Goal: Task Accomplishment & Management: Manage account settings

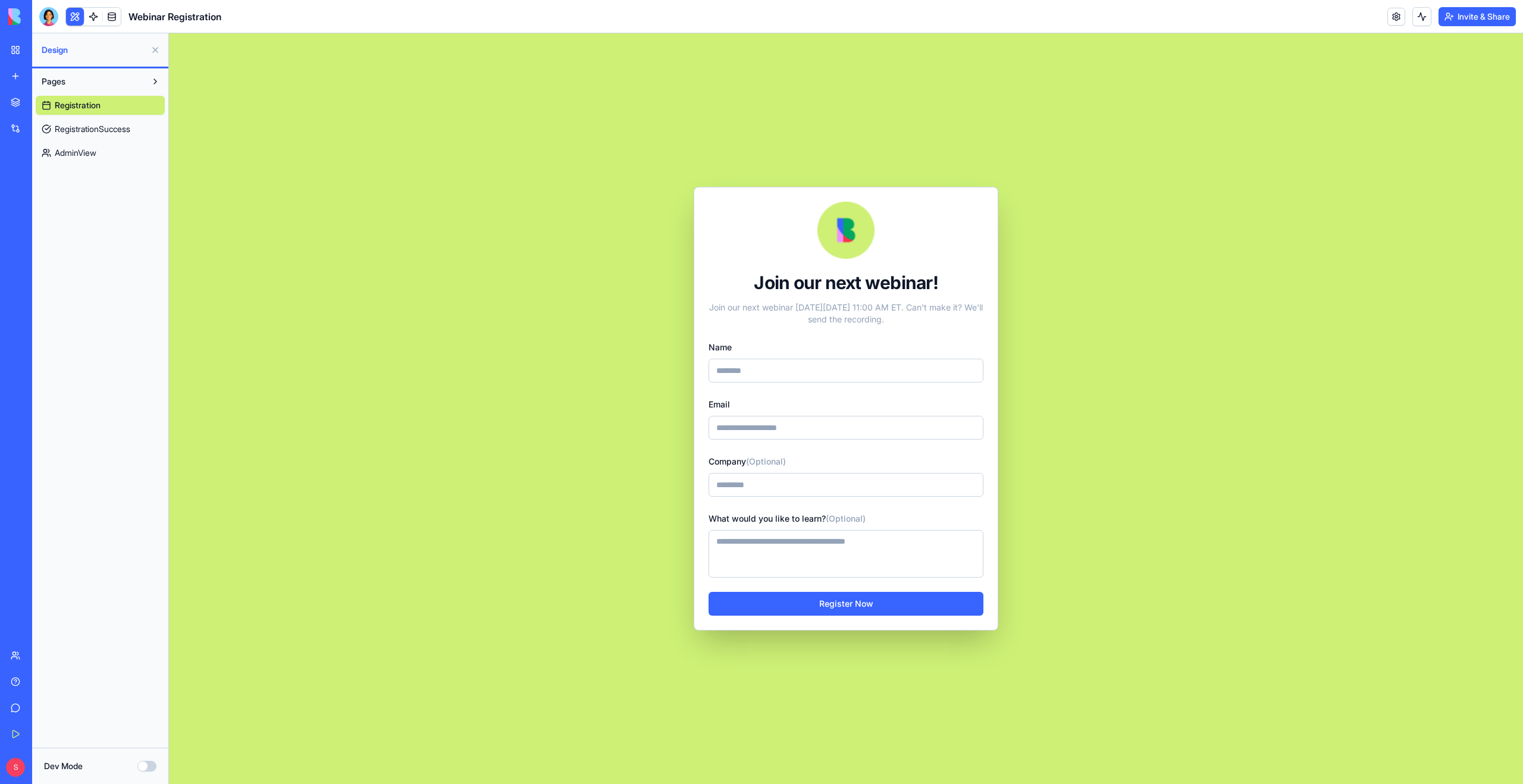
click at [80, 126] on span "RegistrationSuccess" at bounding box center [93, 129] width 75 height 12
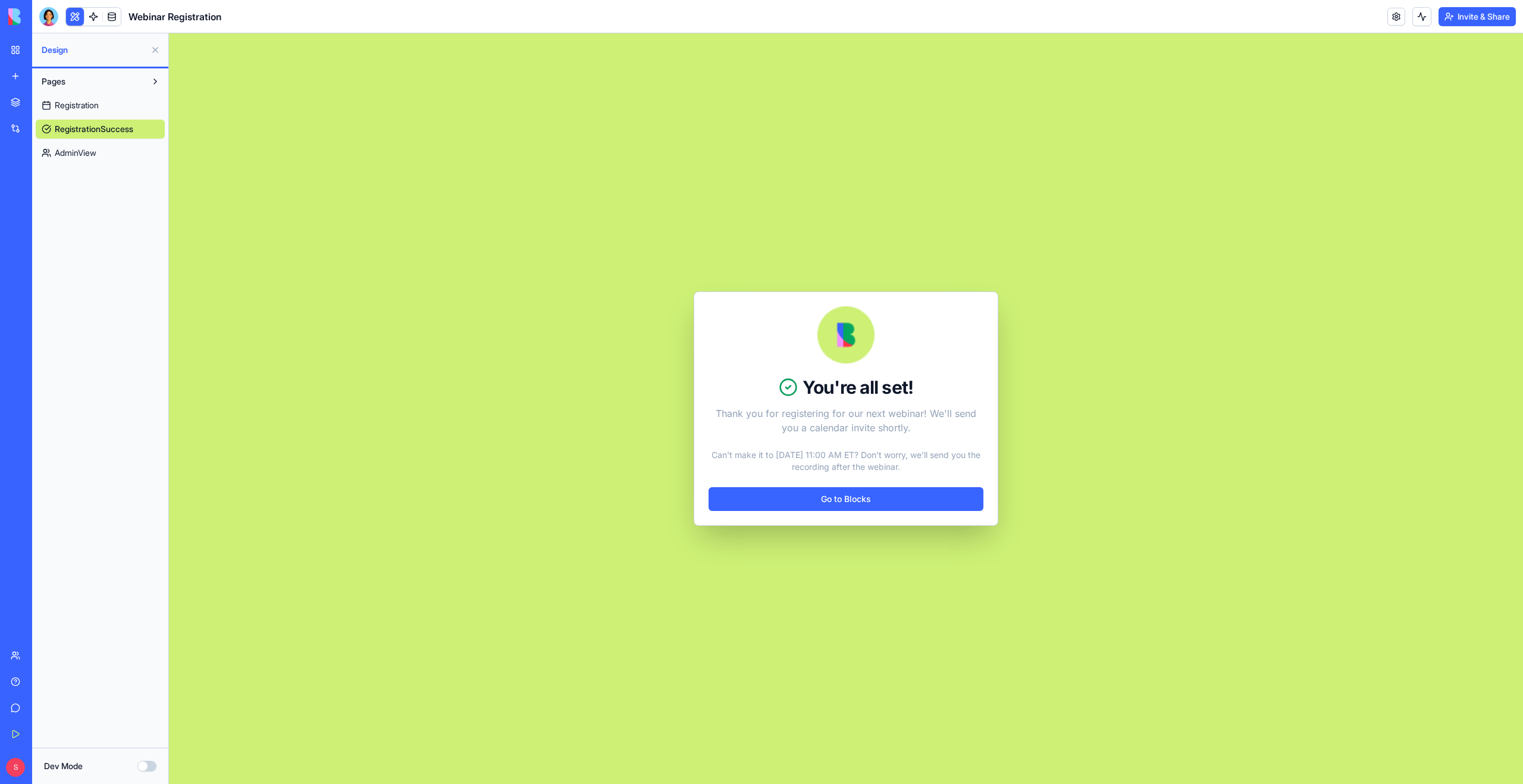
click at [74, 154] on span "AdminView" at bounding box center [75, 153] width 42 height 12
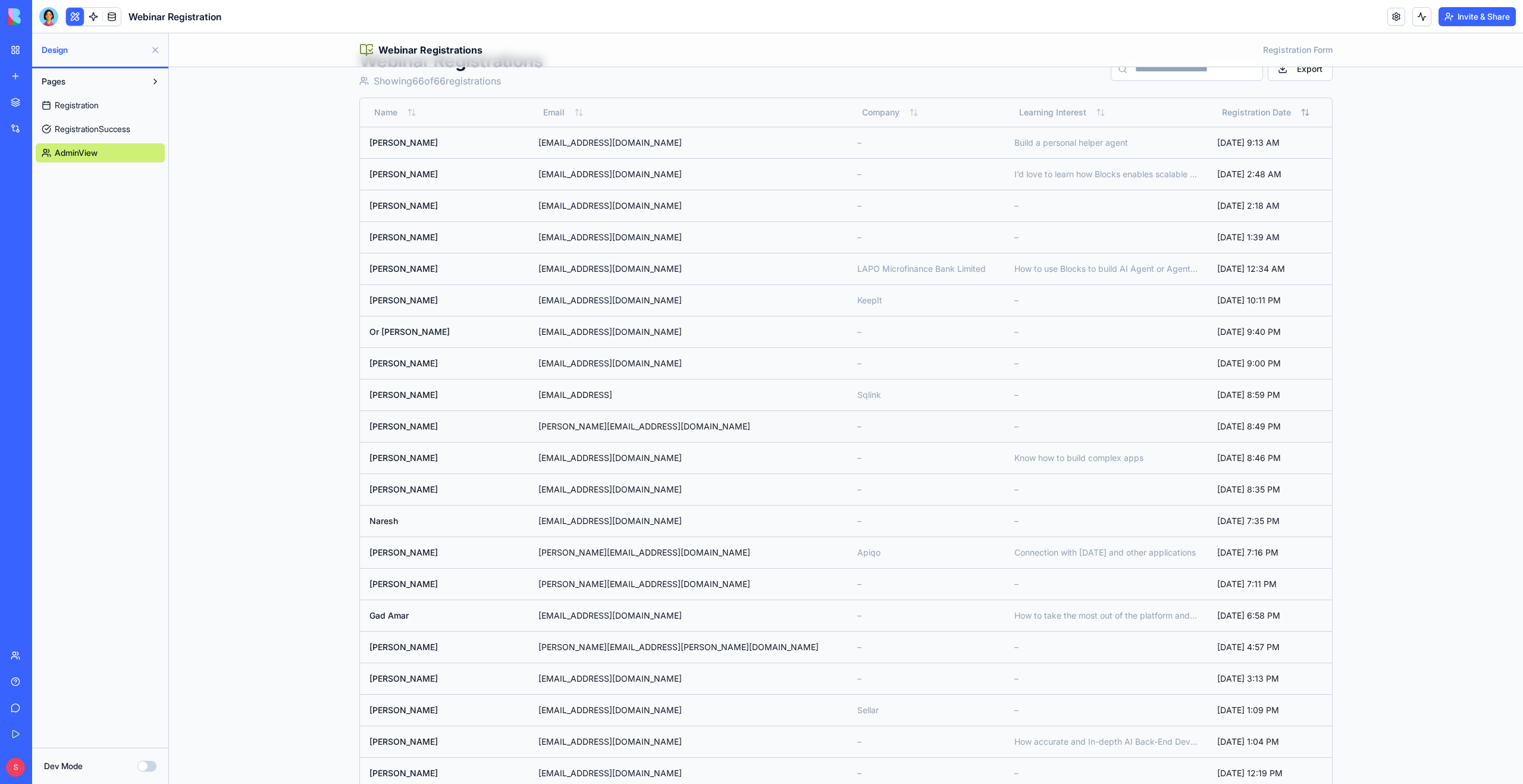
scroll to position [36, 0]
click at [626, 610] on td "gad.amar@gmail.com" at bounding box center [688, 616] width 319 height 31
drag, startPoint x: 626, startPoint y: 616, endPoint x: 532, endPoint y: 617, distance: 94.0
click at [532, 617] on td "gad.amar@gmail.com" at bounding box center [688, 616] width 319 height 31
copy td "gad.amar@gmail.com"
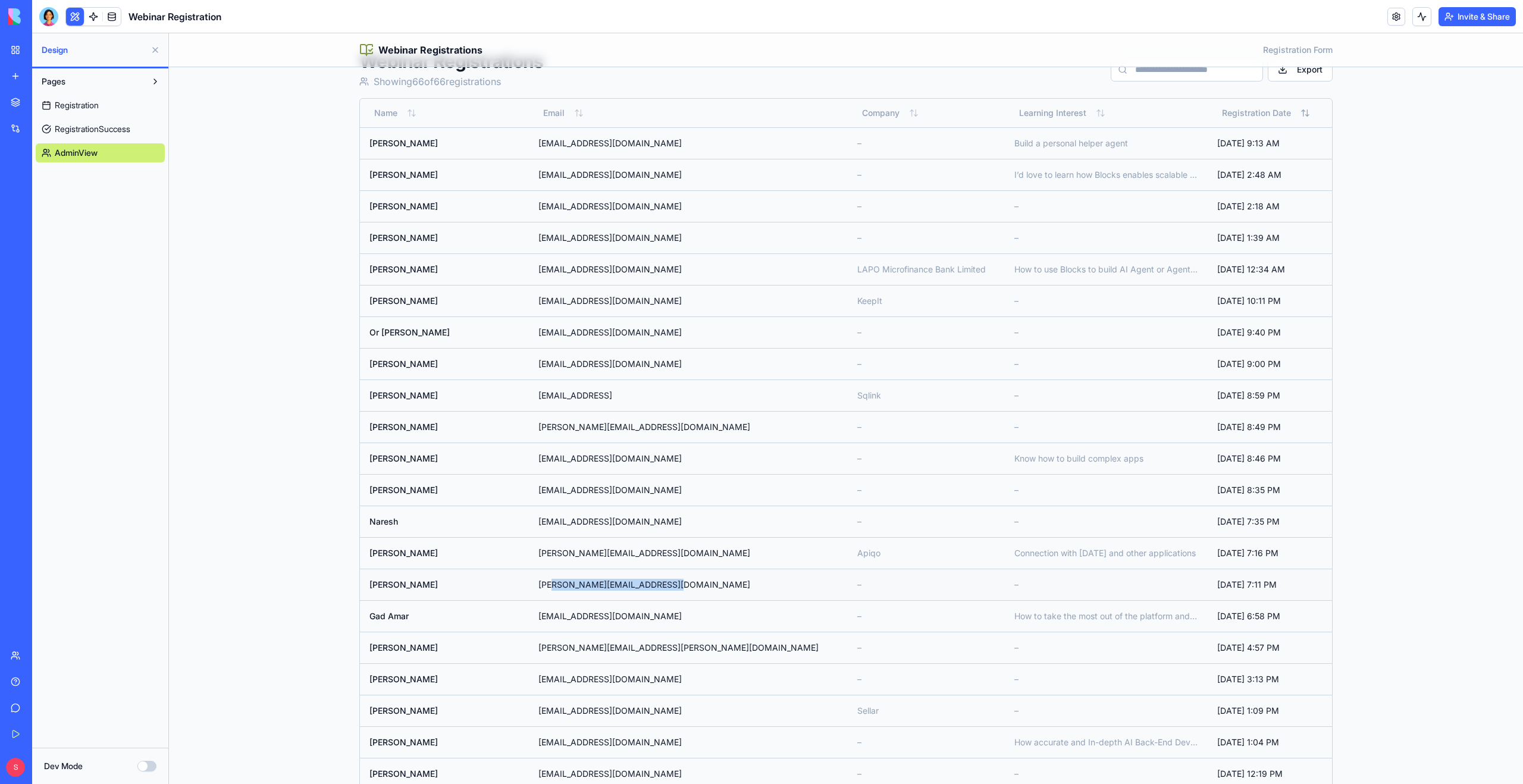
drag, startPoint x: 654, startPoint y: 586, endPoint x: 545, endPoint y: 584, distance: 109.0
click at [545, 584] on td "dana.kalisherofir@playtech.com" at bounding box center [688, 585] width 319 height 31
drag, startPoint x: 664, startPoint y: 584, endPoint x: 530, endPoint y: 584, distance: 134.0
click at [530, 584] on td "dana.kalisherofir@playtech.com" at bounding box center [688, 585] width 319 height 31
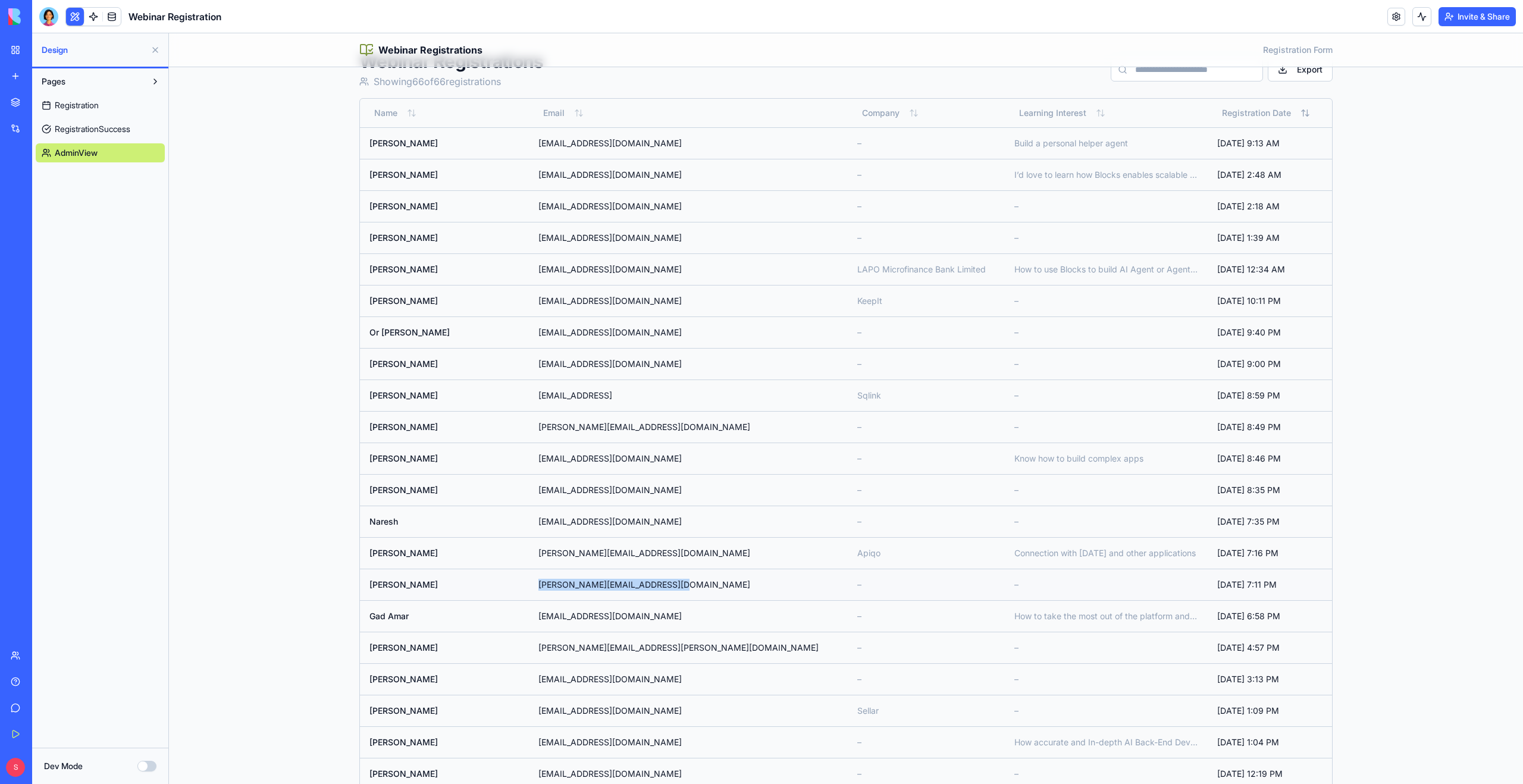
copy td "dana.kalisherofir@playtech.com"
drag, startPoint x: 626, startPoint y: 552, endPoint x: 527, endPoint y: 551, distance: 99.0
click at [529, 551] on td "david.muner@apiqo.io" at bounding box center [688, 553] width 319 height 31
copy td "david.muner@apiqo.io"
drag, startPoint x: 645, startPoint y: 523, endPoint x: 508, endPoint y: 523, distance: 137.0
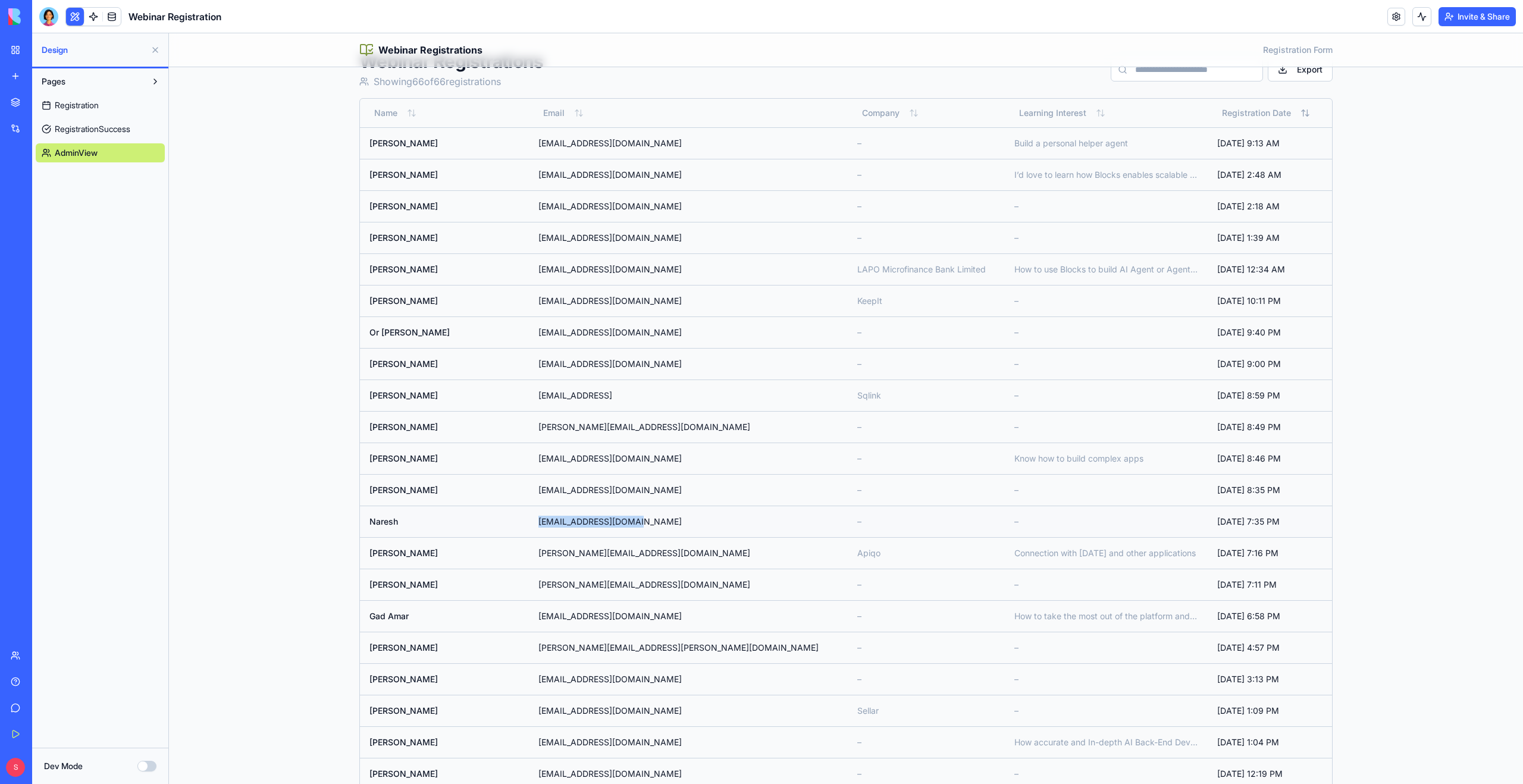
click at [508, 523] on tr "Naresh nareshd2992@gmail.com – – Sep 17, 2025, 7:35 PM" at bounding box center [846, 522] width 973 height 31
copy tr "nareshd2992@gmail.com"
drag, startPoint x: 645, startPoint y: 492, endPoint x: 528, endPoint y: 489, distance: 117.0
click at [529, 489] on td "mridulpratap367@gmail.com" at bounding box center [688, 490] width 319 height 31
copy td "mridulpratap367@gmail.com"
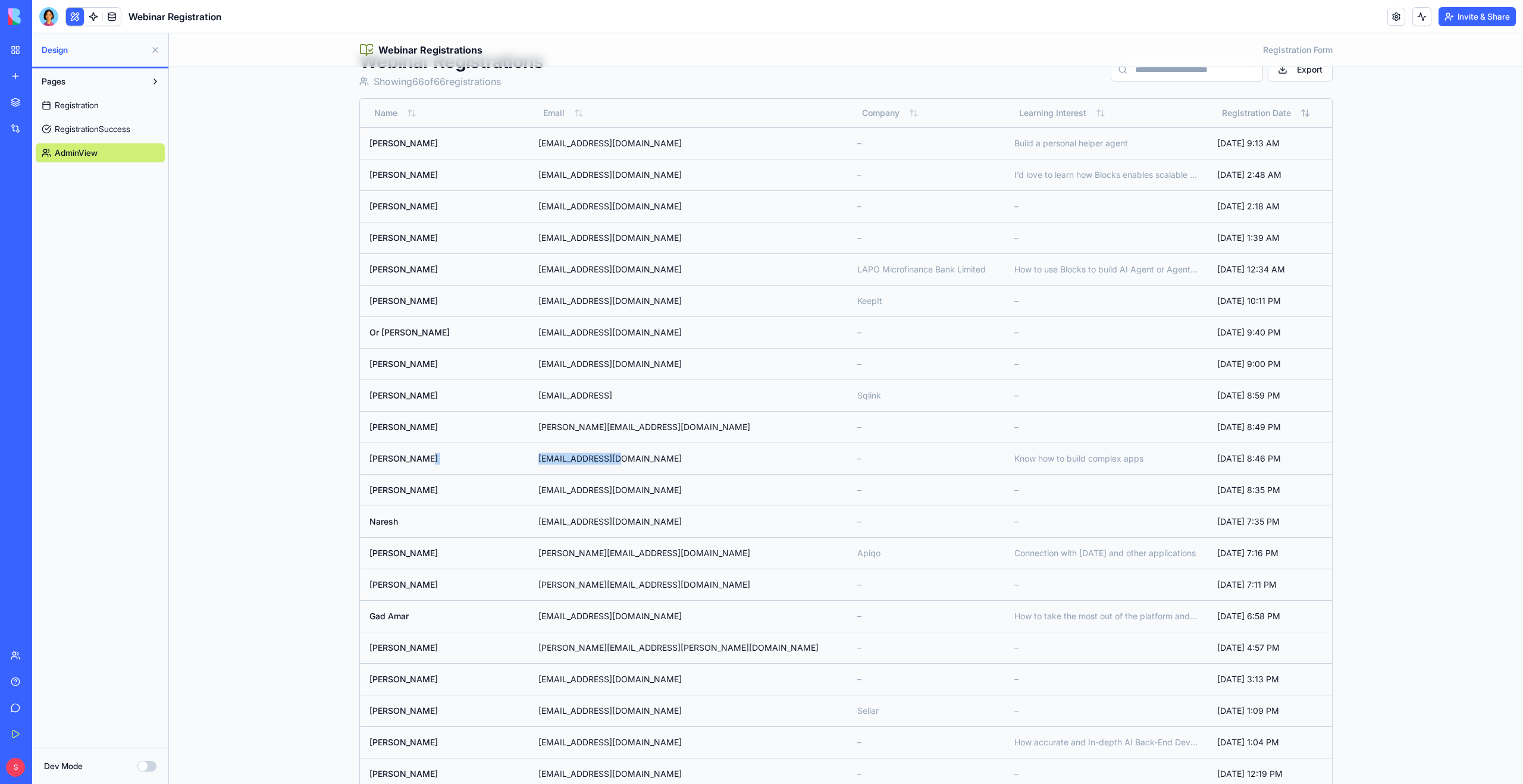
drag, startPoint x: 607, startPoint y: 458, endPoint x: 508, endPoint y: 459, distance: 99.0
click at [508, 459] on tr "Niranjan Rao nirirao@gmail.com – Know how to build complex apps Sep 17, 2025, 8…" at bounding box center [846, 458] width 973 height 31
copy tr "nirirao@gmail.com"
drag, startPoint x: 651, startPoint y: 428, endPoint x: 528, endPoint y: 427, distance: 123.0
click at [529, 427] on td "sanket.purohit16@gmail.com" at bounding box center [688, 426] width 319 height 31
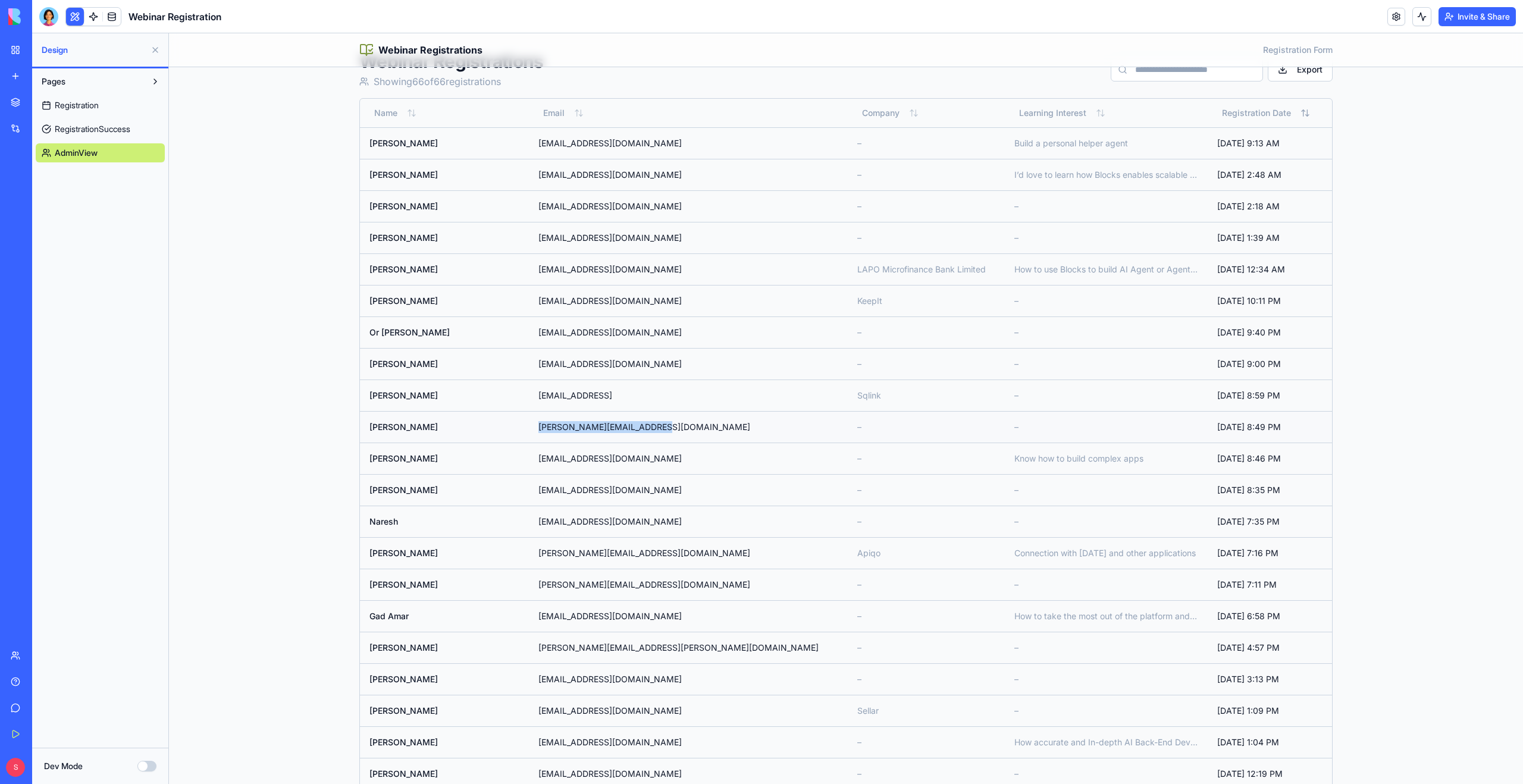
copy td "sanket.purohit16@gmail.com"
drag, startPoint x: 610, startPoint y: 393, endPoint x: 529, endPoint y: 398, distance: 81.2
click at [529, 398] on td "chensh@sqlink.con" at bounding box center [688, 395] width 319 height 31
copy td "chensh@sqlink.con"
drag, startPoint x: 609, startPoint y: 366, endPoint x: 521, endPoint y: 367, distance: 88.0
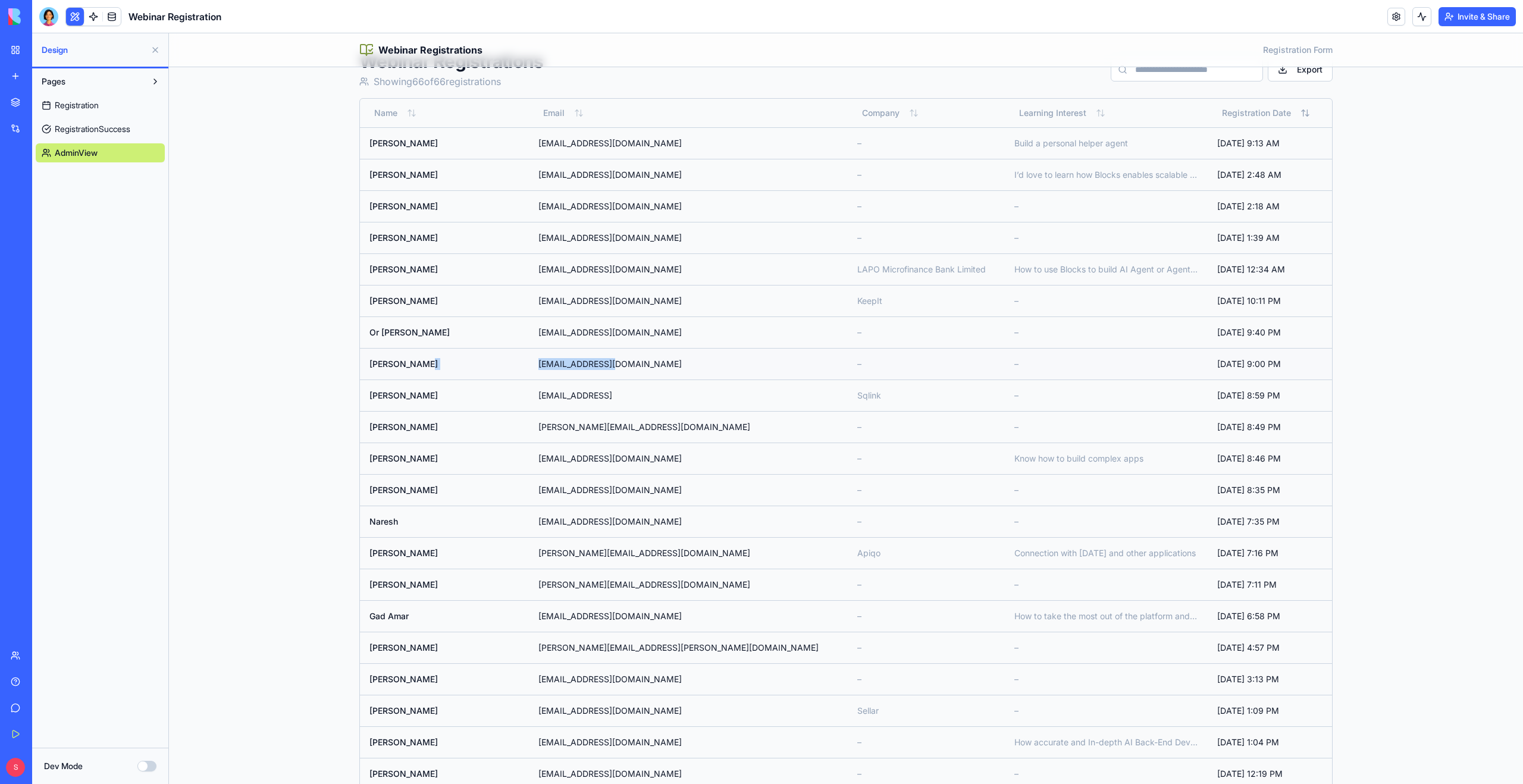
click at [521, 367] on tr "Yoav Teleman yoavtt@gmail.com – – Sep 17, 2025, 9:00 PM" at bounding box center [846, 363] width 973 height 31
copy tr "yoavtt@gmail.com"
drag, startPoint x: 610, startPoint y: 330, endPoint x: 502, endPoint y: 331, distance: 108.0
click at [502, 331] on tr "Or Bronstein orbr10@gmail.com – – Sep 17, 2025, 9:40 PM" at bounding box center [846, 332] width 973 height 31
copy tr "orbr10@gmail.com"
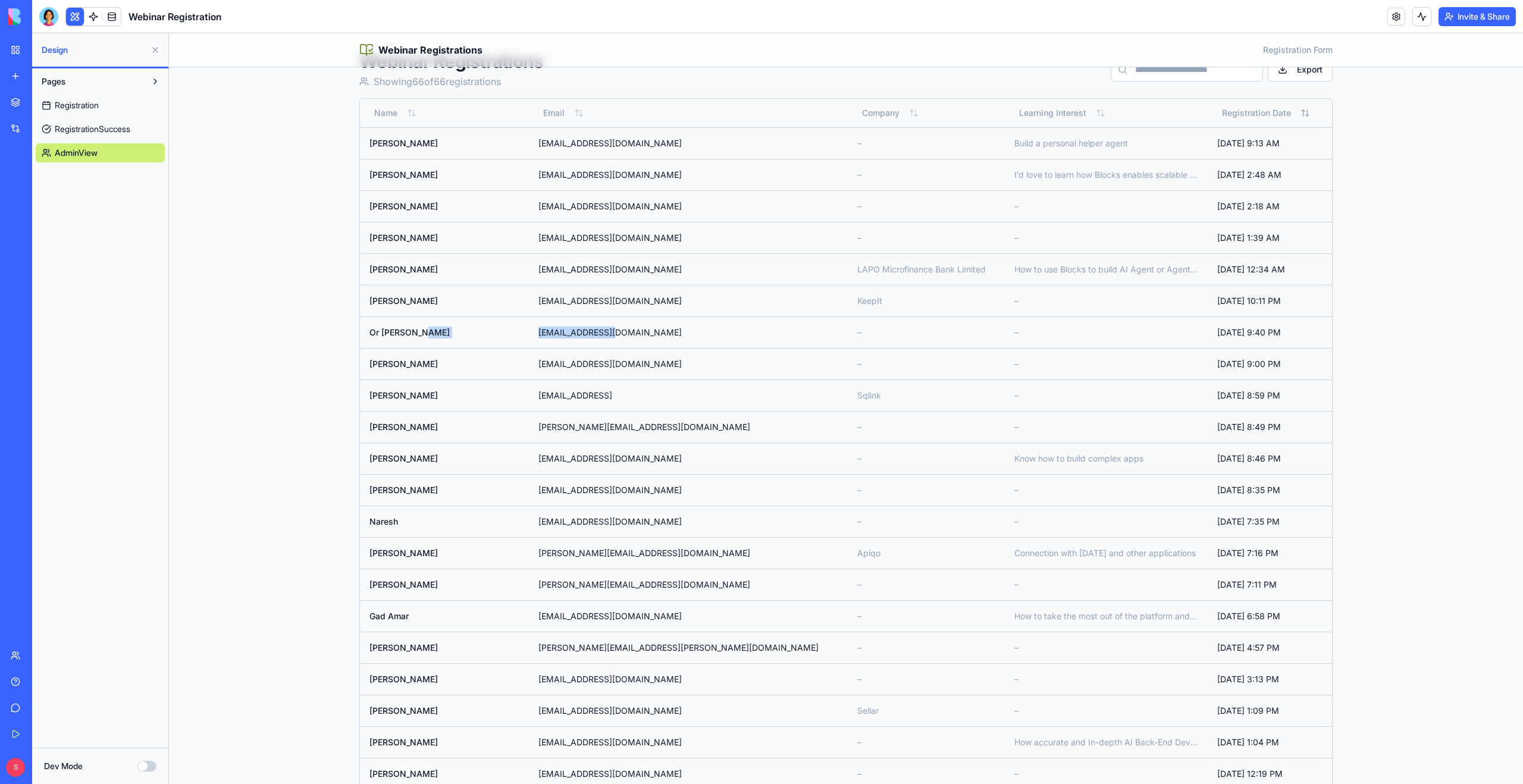
drag, startPoint x: 647, startPoint y: 303, endPoint x: 452, endPoint y: 305, distance: 195.0
click at [452, 305] on tr "Daniel Mutabari dannymwenda240@gmail.com KeepIt – Sep 17, 2025, 10:11 PM" at bounding box center [846, 301] width 973 height 31
drag, startPoint x: 664, startPoint y: 267, endPoint x: 526, endPoint y: 270, distance: 138.0
click at [529, 270] on td "osamudiamenimadiyi@gmail.com" at bounding box center [688, 269] width 319 height 31
drag, startPoint x: 645, startPoint y: 239, endPoint x: 517, endPoint y: 238, distance: 128.0
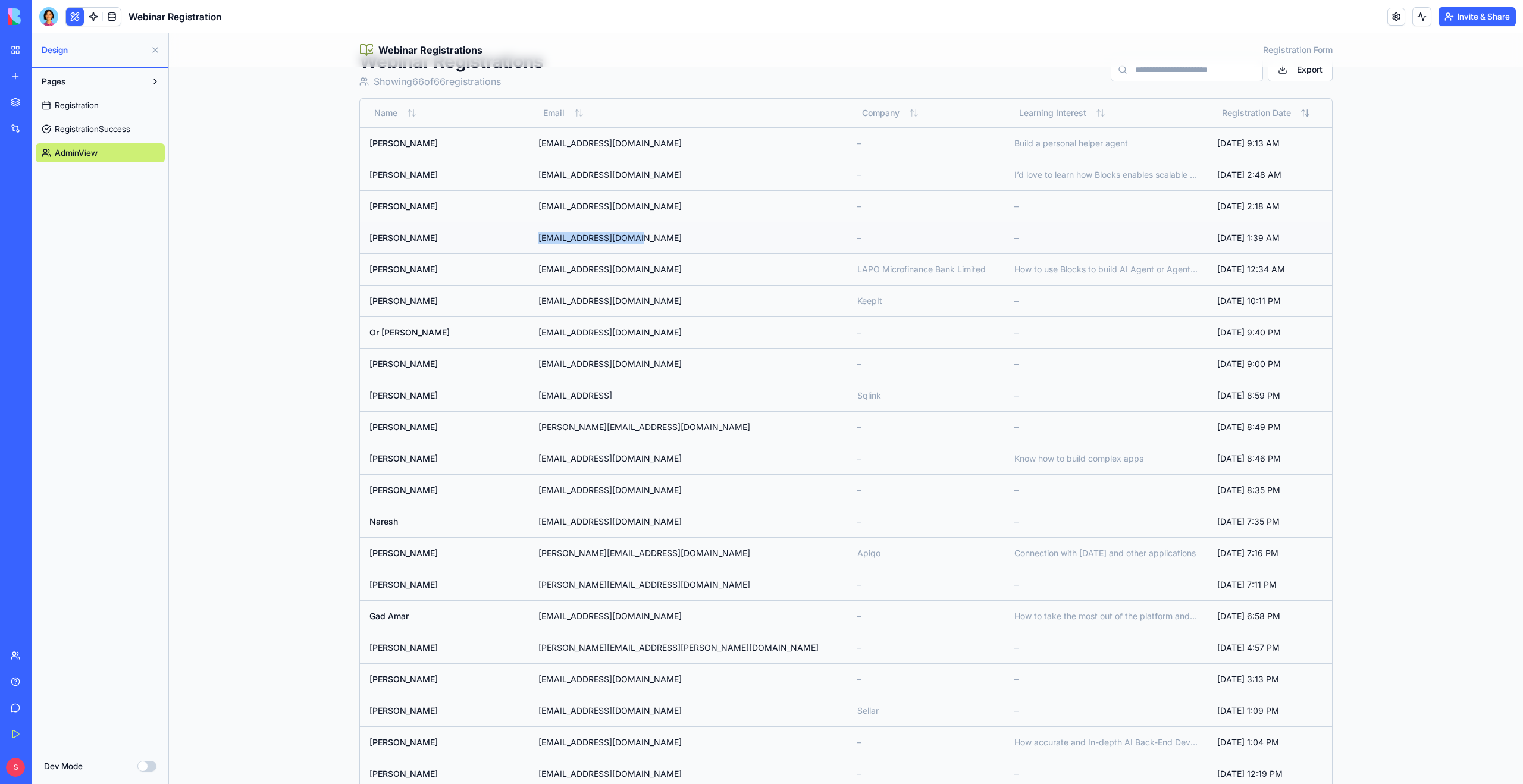
click at [517, 238] on tr "Kayla Koroski kkoroskimba@gmail.com – – Sep 18, 2025, 1:39 AM" at bounding box center [846, 238] width 973 height 31
drag, startPoint x: 643, startPoint y: 203, endPoint x: 518, endPoint y: 204, distance: 125.0
click at [518, 204] on tr "Sofia Poveda sofiapoveda@gmail.com – – Sep 18, 2025, 2:18 AM" at bounding box center [846, 206] width 973 height 31
drag, startPoint x: 609, startPoint y: 176, endPoint x: 494, endPoint y: 176, distance: 115.0
click at [494, 176] on tr "Dhiraj Shah dsshah@usc.edu – I’d love to learn how Blocks enables scalable agen…" at bounding box center [846, 175] width 973 height 31
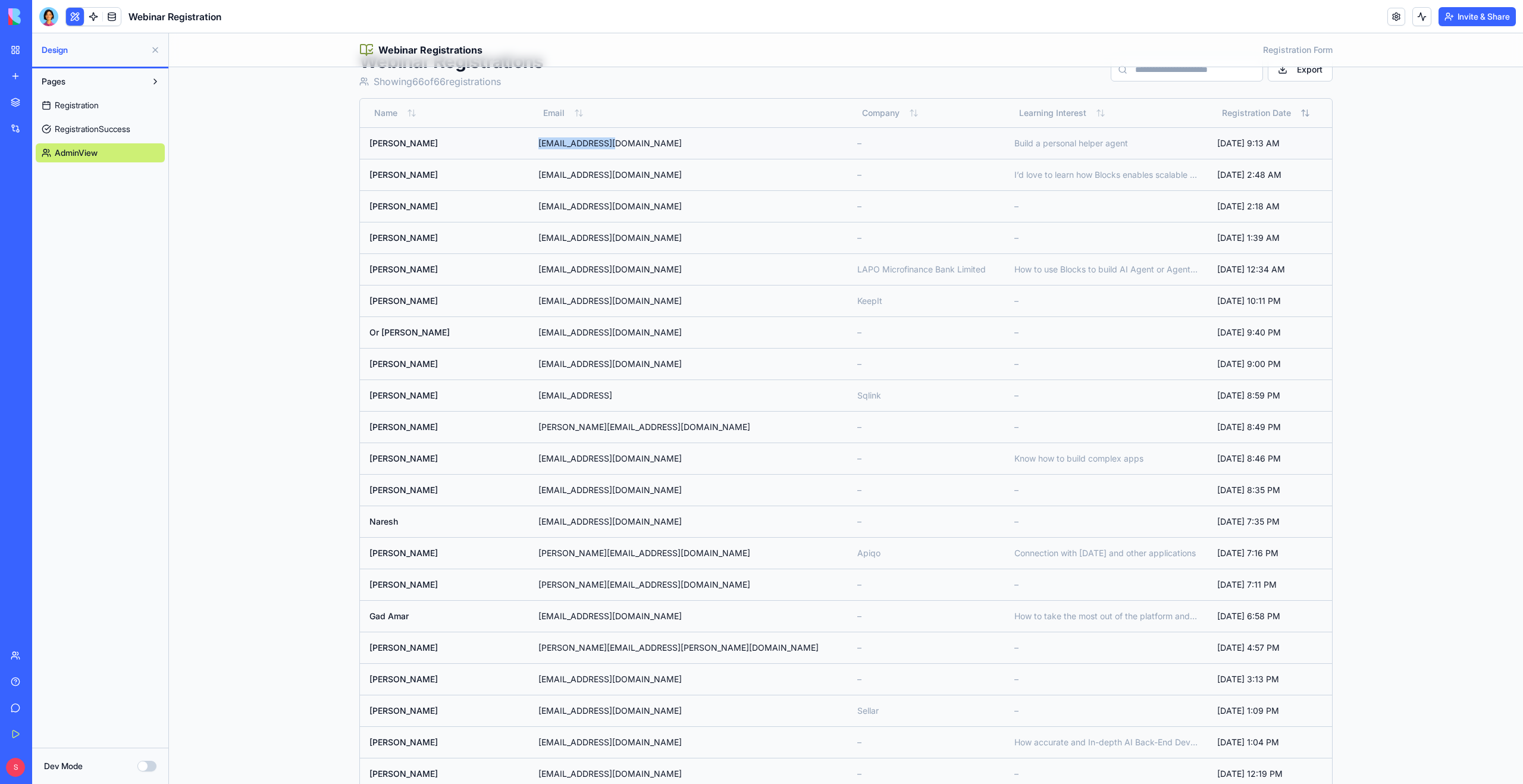
drag, startPoint x: 626, startPoint y: 146, endPoint x: 503, endPoint y: 152, distance: 123.1
click at [509, 148] on tr "Yuval Weizman yuvalw@gmail.com – Build a personal helper agent Sep 18, 2025, 9:…" at bounding box center [846, 143] width 973 height 31
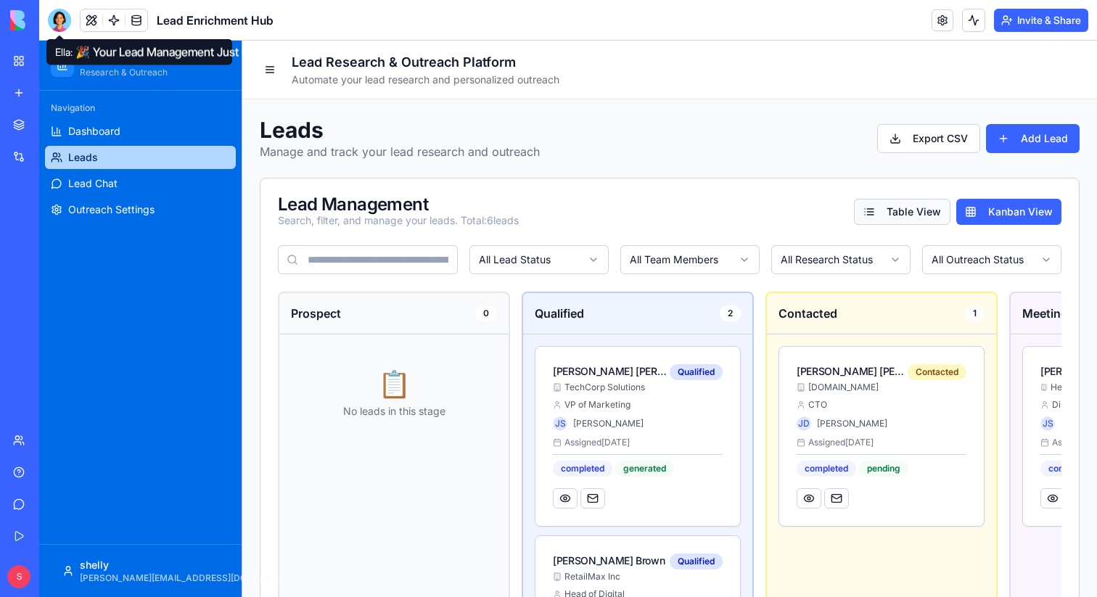
click at [905, 218] on button "Table View" at bounding box center [902, 212] width 96 height 26
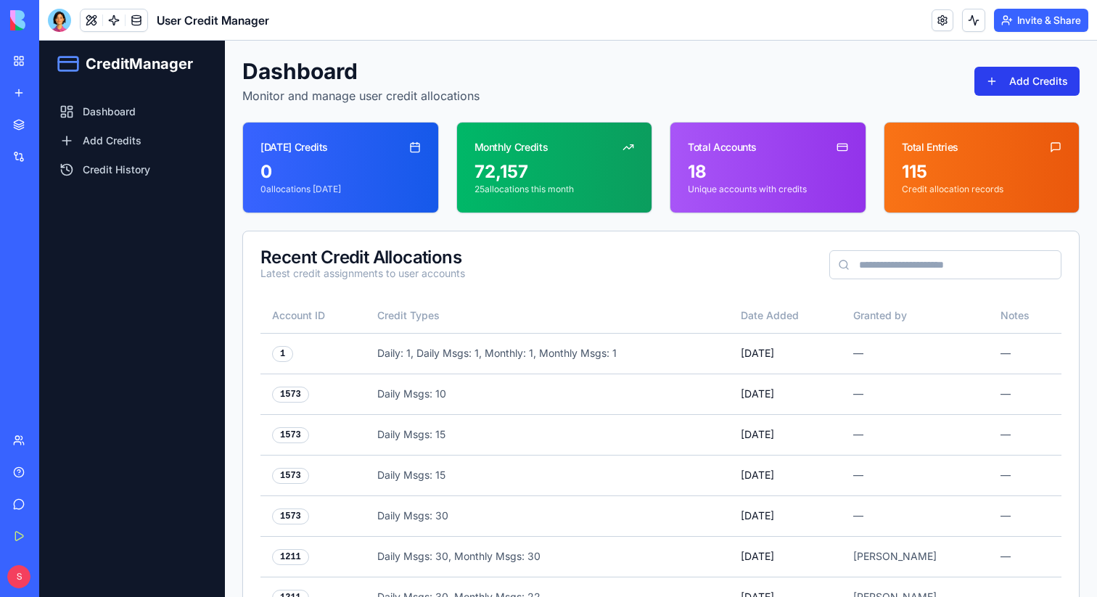
click at [1016, 78] on button "Add Credits" at bounding box center [1026, 81] width 105 height 29
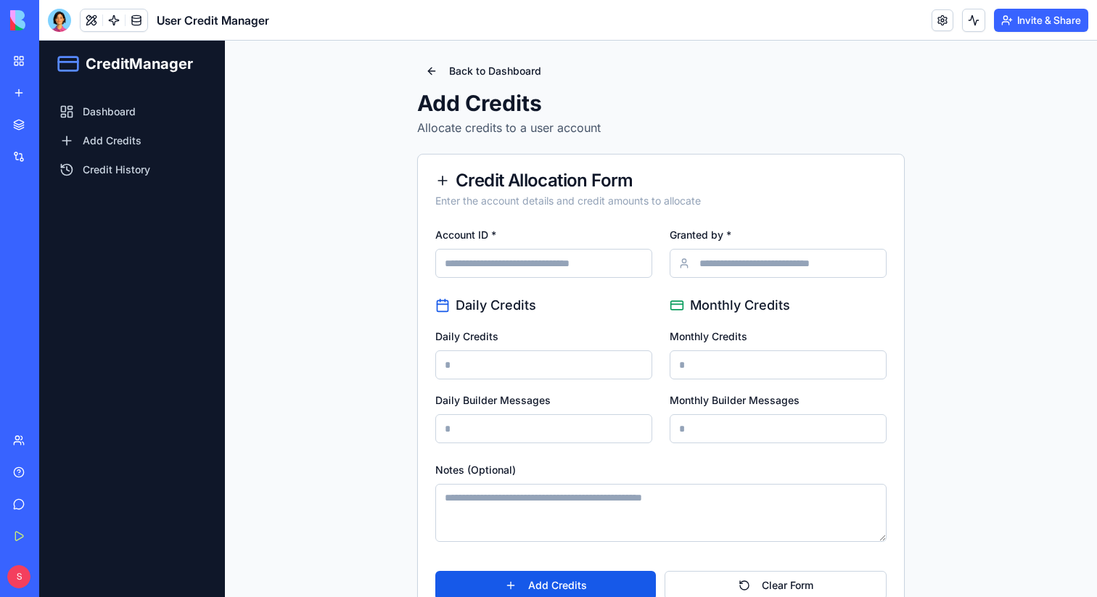
click at [538, 262] on input "Account ID *" at bounding box center [543, 263] width 217 height 29
type input "****"
click at [744, 267] on input "Granted by *" at bounding box center [778, 263] width 217 height 29
type input "******"
click at [571, 369] on input "Daily Credits" at bounding box center [543, 364] width 217 height 29
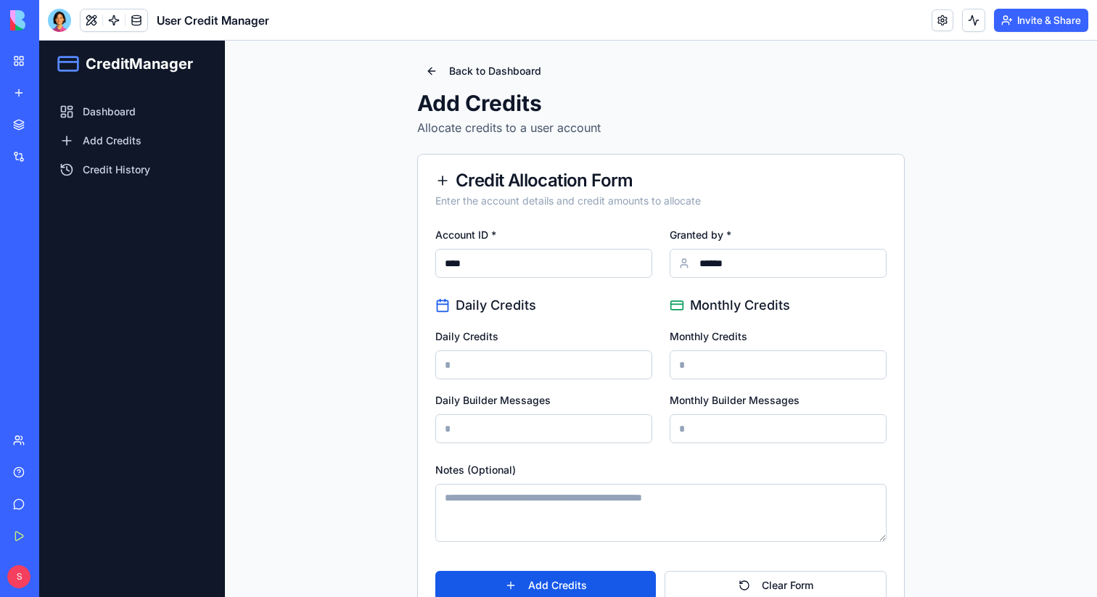
type input "*"
type input "***"
click at [736, 370] on input "Monthly Credits" at bounding box center [778, 364] width 217 height 29
type input "***"
click at [558, 435] on input "Daily Builder Messages" at bounding box center [543, 428] width 217 height 29
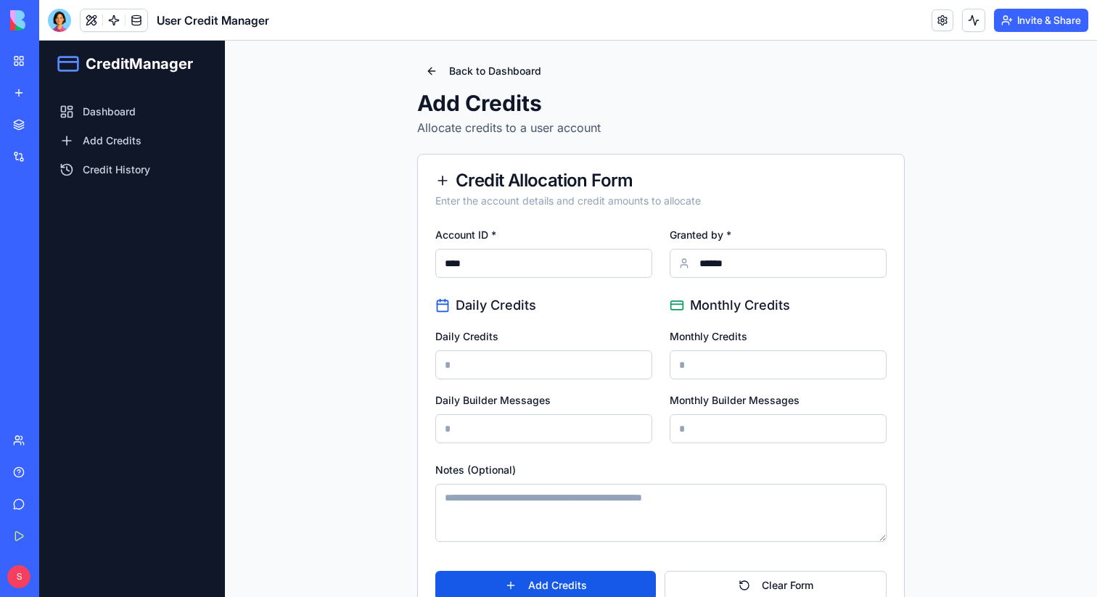
type input "***"
click at [795, 434] on input "Monthly Builder Messages" at bounding box center [778, 428] width 217 height 29
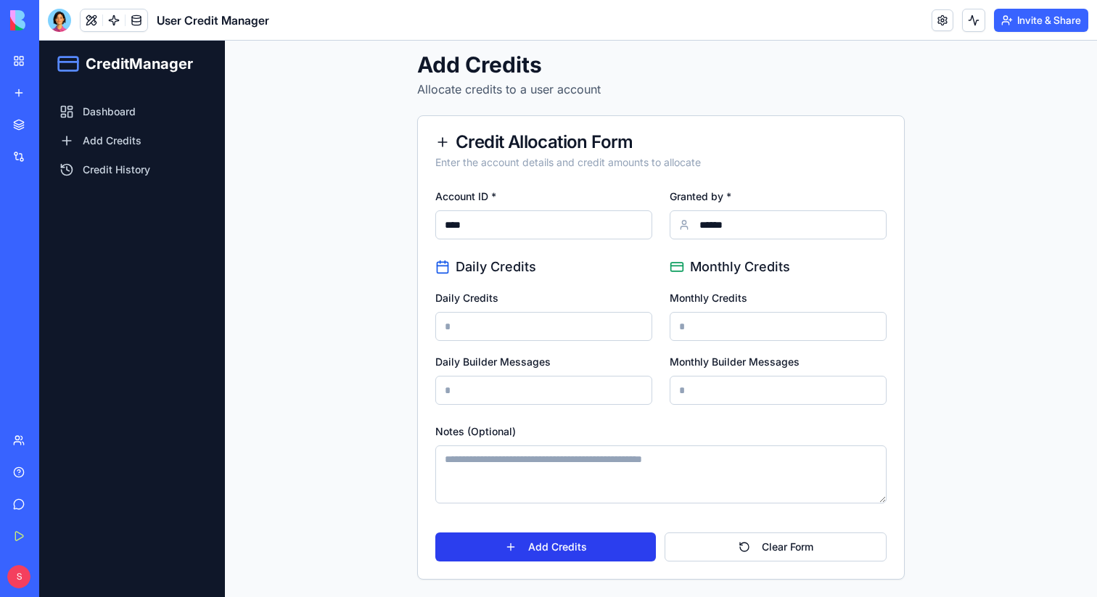
type input "***"
click at [575, 546] on button "Add Credits" at bounding box center [545, 547] width 221 height 29
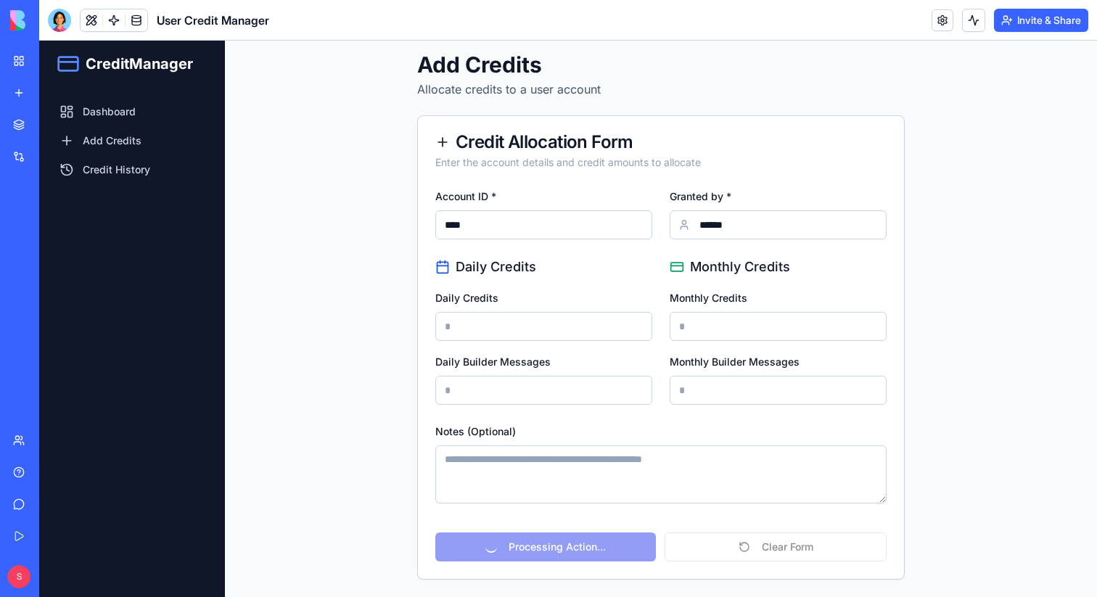
scroll to position [0, 0]
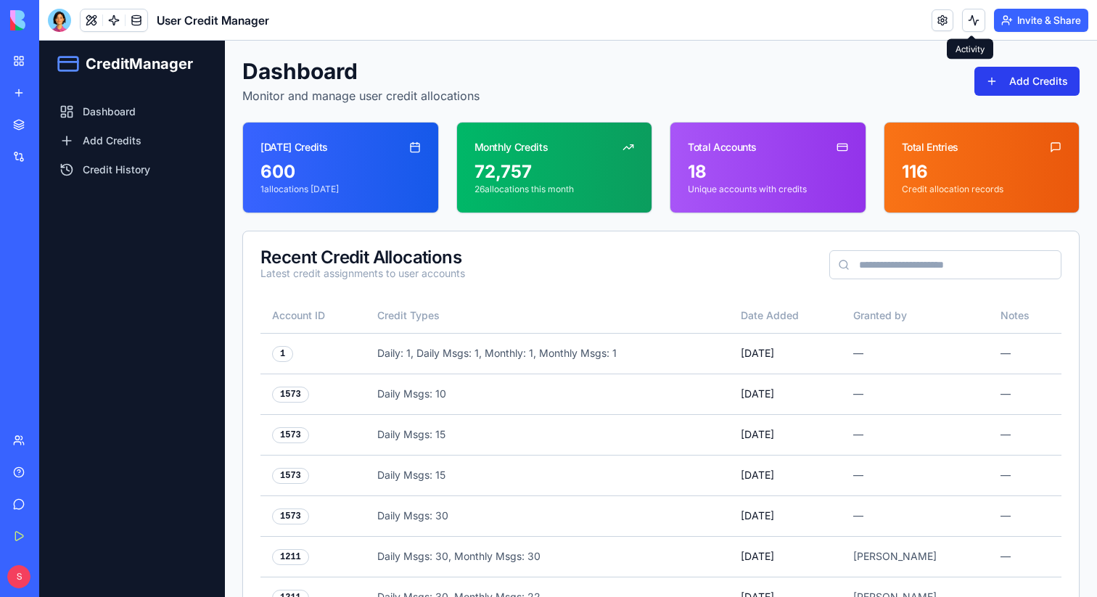
click at [1017, 79] on button "Add Credits" at bounding box center [1026, 81] width 105 height 29
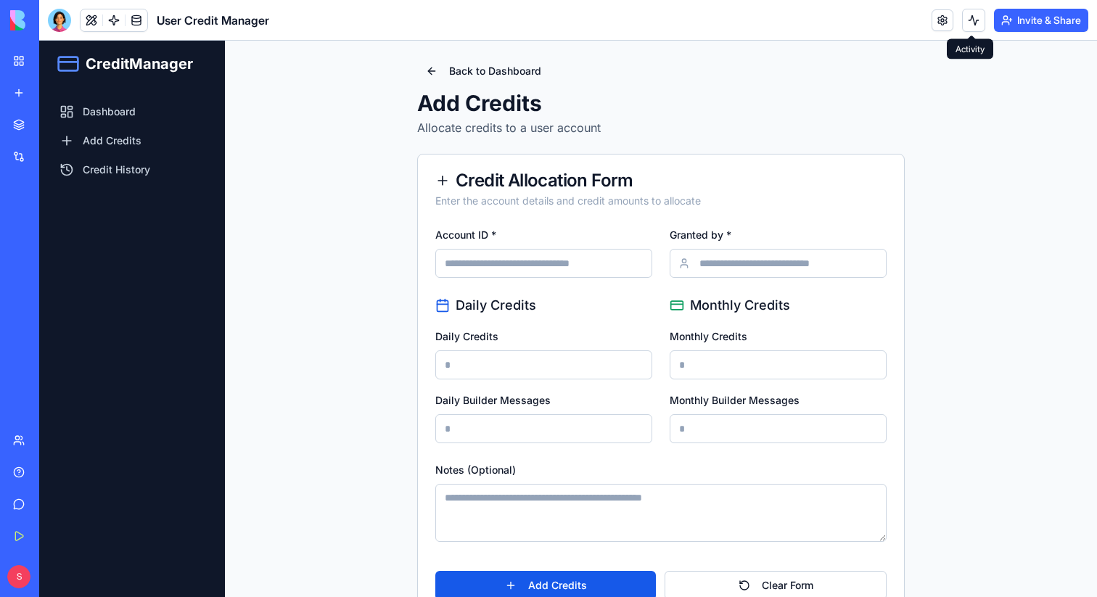
click at [523, 259] on input "Account ID *" at bounding box center [543, 263] width 217 height 29
type input "****"
click at [739, 256] on input "Granted by *" at bounding box center [778, 263] width 217 height 29
type input "******"
click at [570, 369] on input "Daily Credits" at bounding box center [543, 364] width 217 height 29
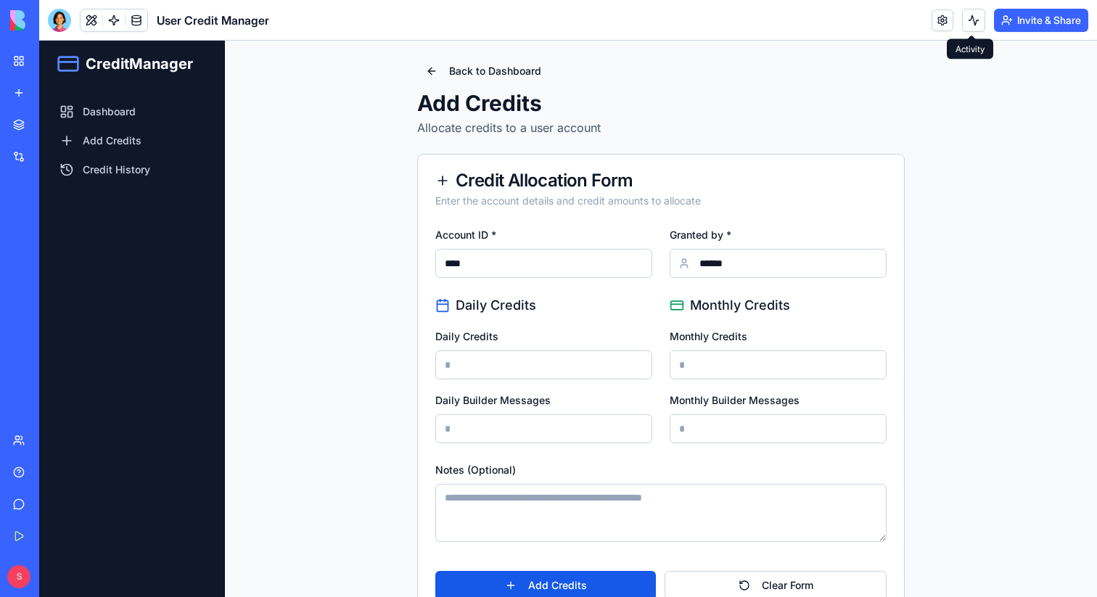
type input "****"
click at [735, 364] on input "Monthly Credits" at bounding box center [778, 364] width 217 height 29
type input "****"
click at [470, 427] on input "Daily Builder Messages" at bounding box center [543, 428] width 217 height 29
type input "***"
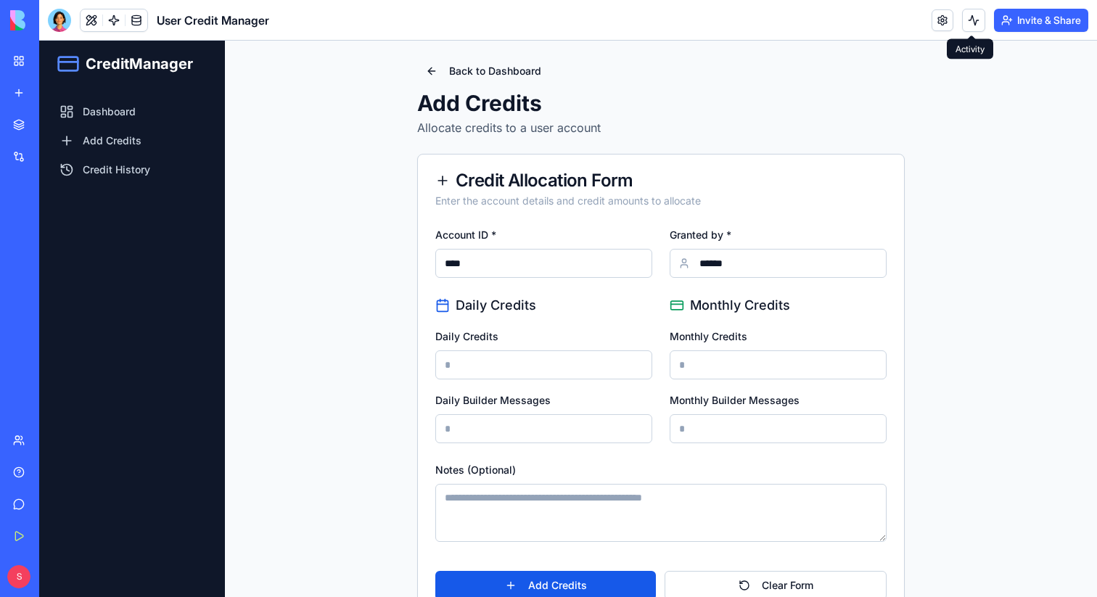
click at [694, 433] on input "Monthly Builder Messages" at bounding box center [778, 428] width 217 height 29
type input "***"
click at [570, 583] on button "Add Credits" at bounding box center [545, 585] width 221 height 29
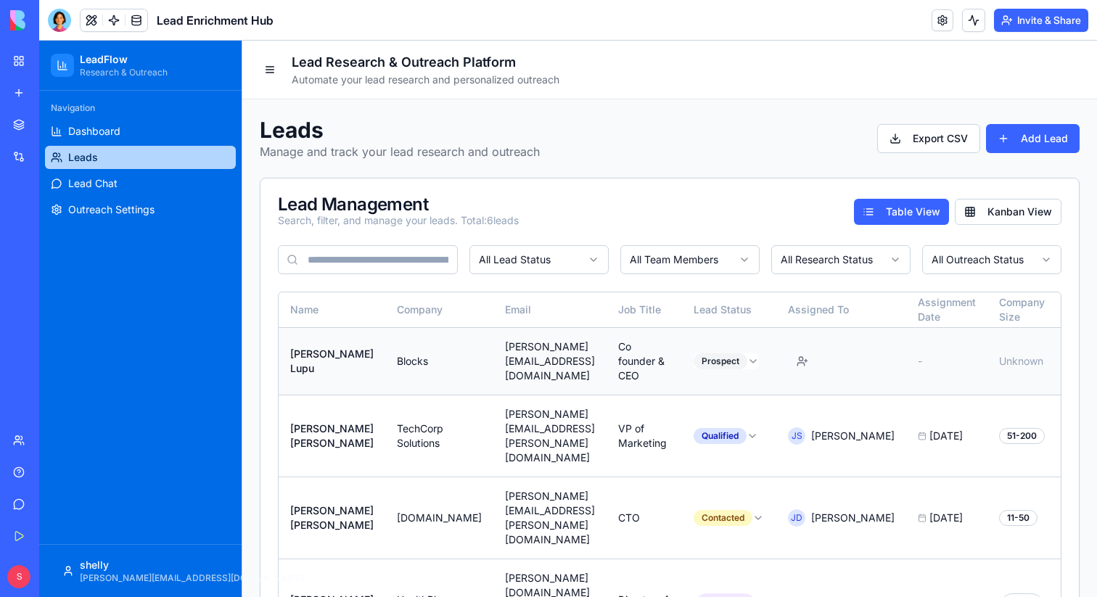
scroll to position [0, 385]
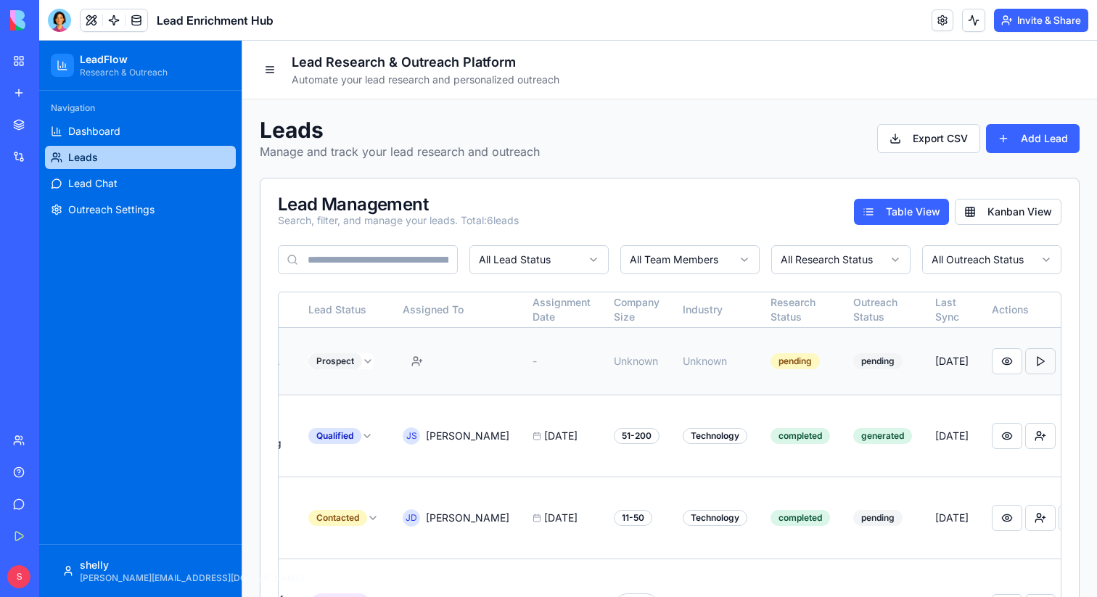
click at [1025, 367] on button at bounding box center [1040, 361] width 30 height 26
click at [1070, 506] on div "You're out of credits! Upgrade to continue working. Upgrade" at bounding box center [956, 528] width 245 height 78
click at [1061, 506] on icon "Notifications alt+T" at bounding box center [1062, 510] width 12 height 12
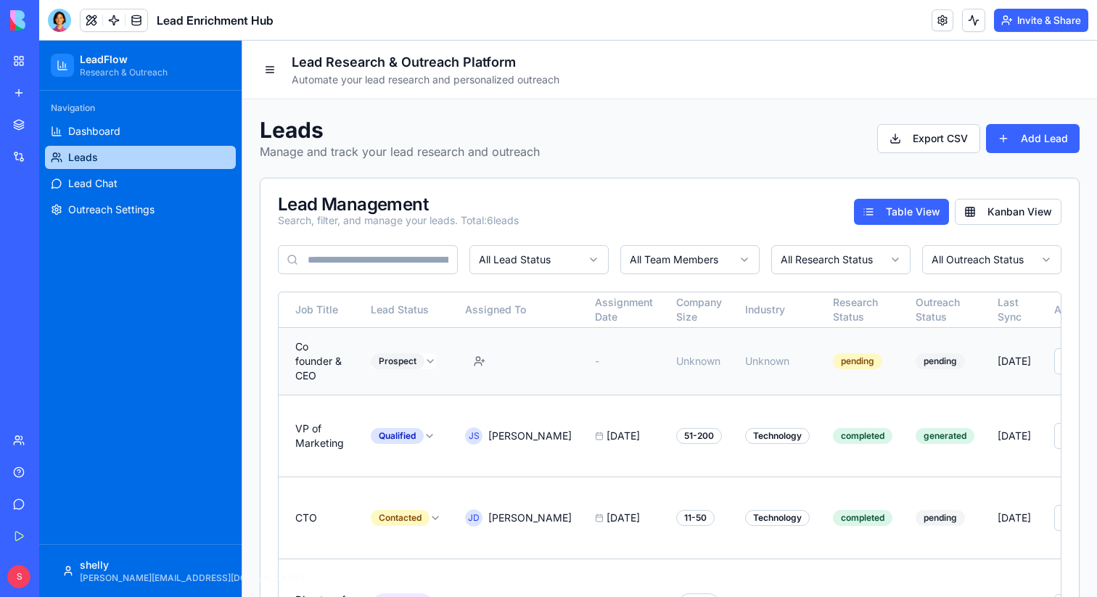
scroll to position [0, 385]
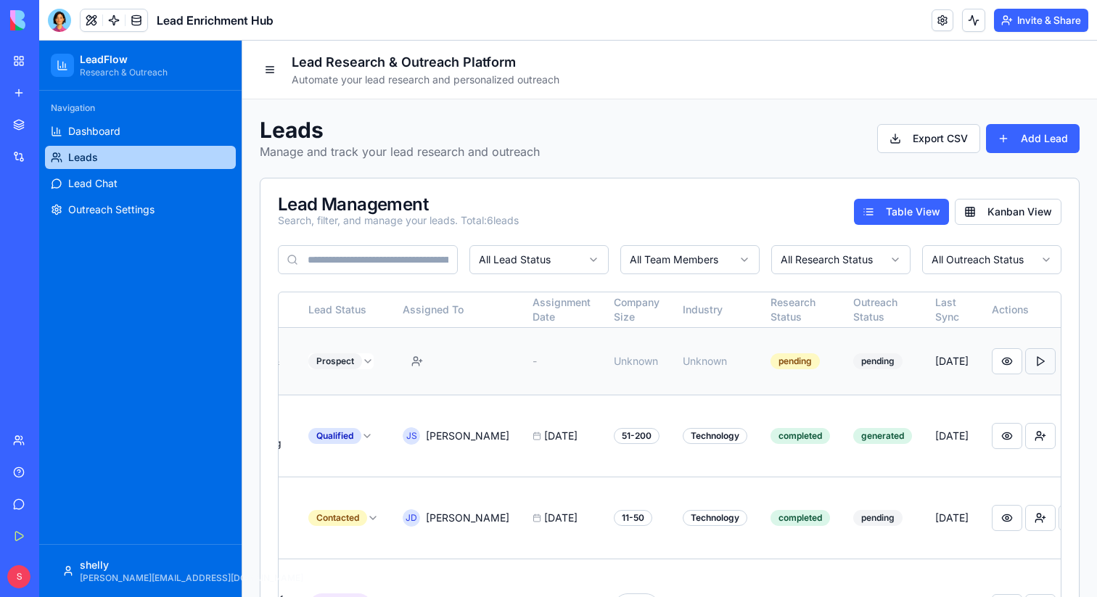
click at [1025, 361] on button at bounding box center [1040, 361] width 30 height 26
click at [1063, 507] on icon "Notifications alt+T" at bounding box center [1062, 509] width 6 height 6
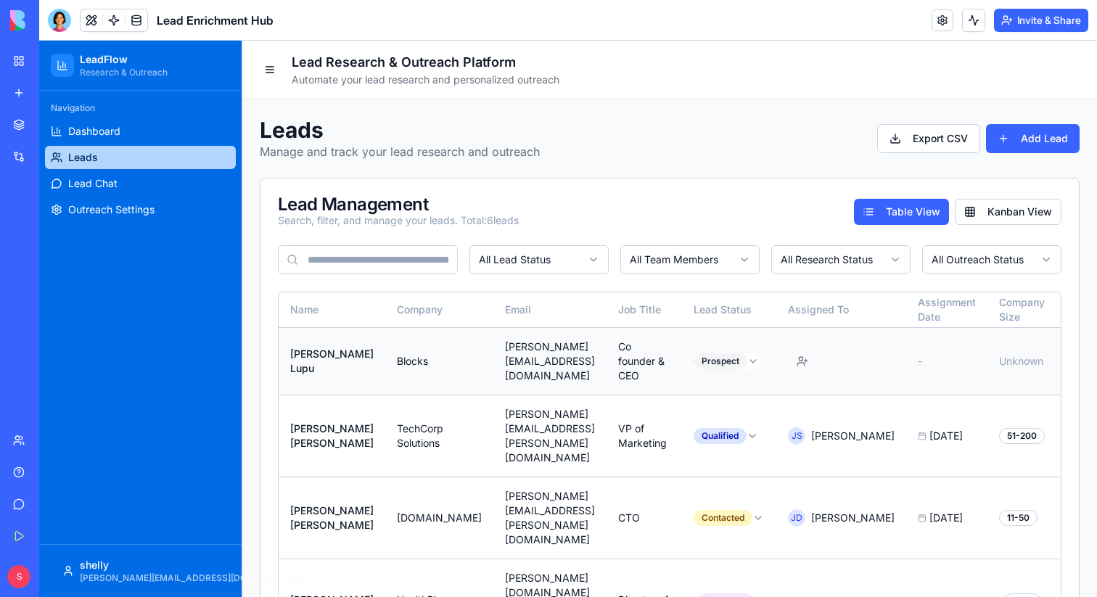
scroll to position [0, 385]
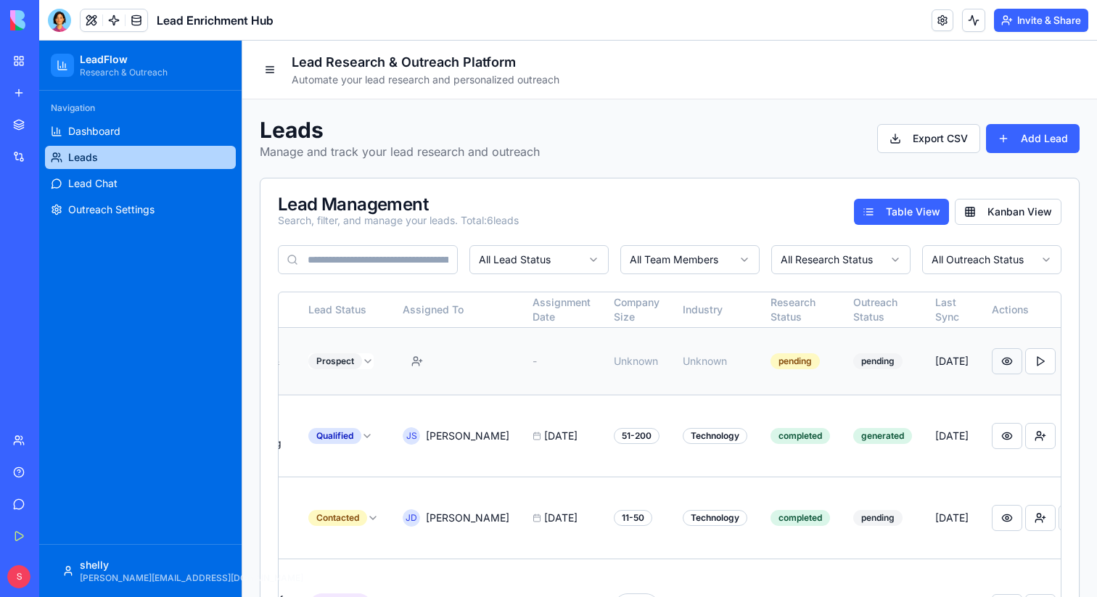
click at [992, 362] on button at bounding box center [1007, 361] width 30 height 26
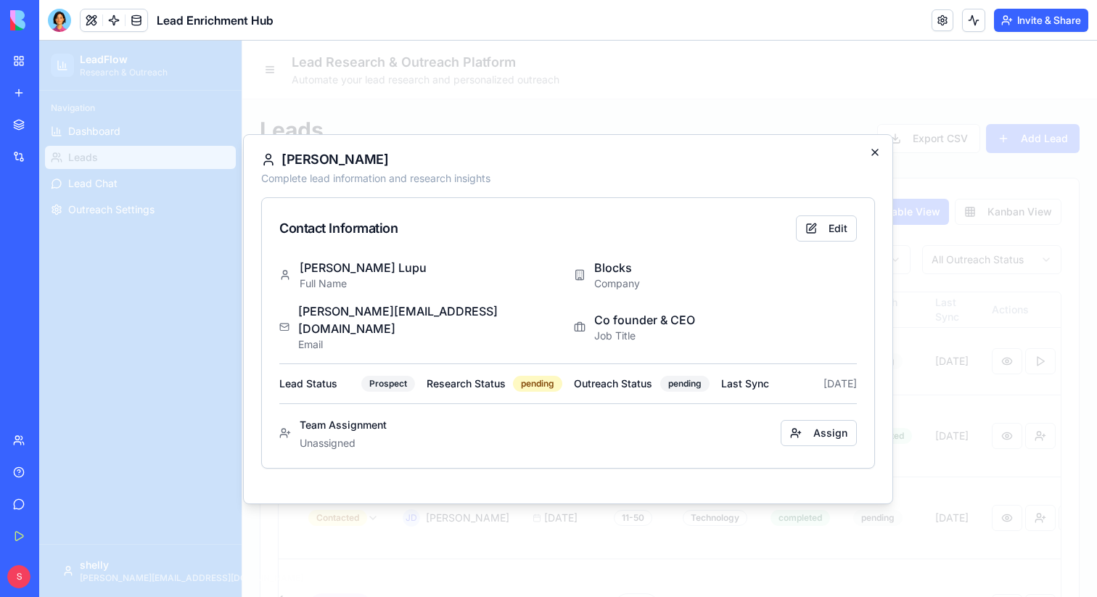
click at [871, 158] on icon "button" at bounding box center [875, 153] width 12 height 12
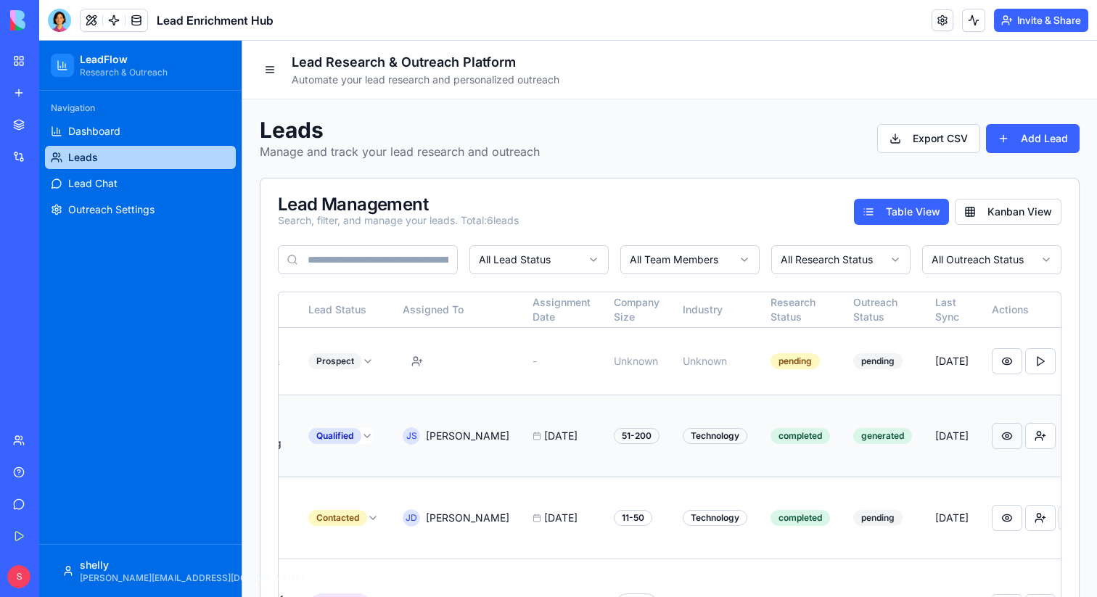
click at [992, 430] on button at bounding box center [1007, 436] width 30 height 26
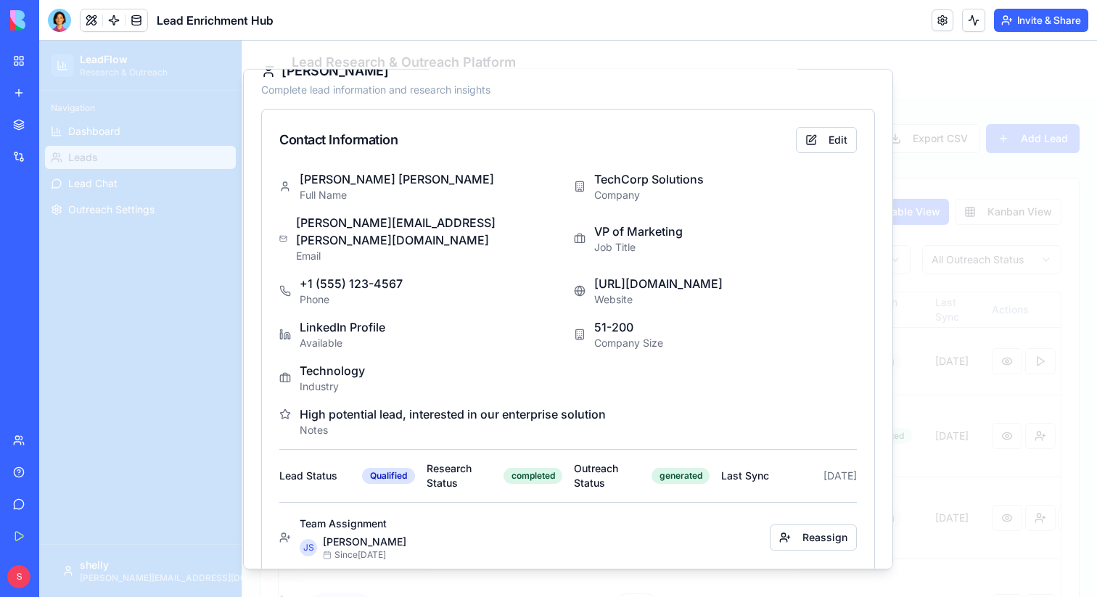
scroll to position [0, 0]
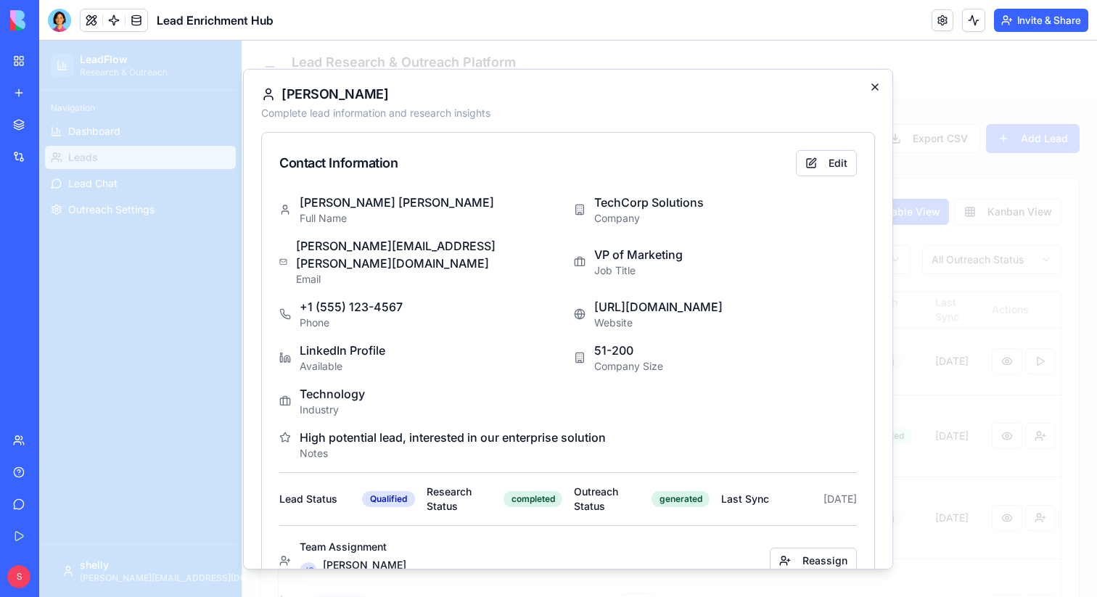
click at [873, 91] on icon "button" at bounding box center [875, 87] width 12 height 12
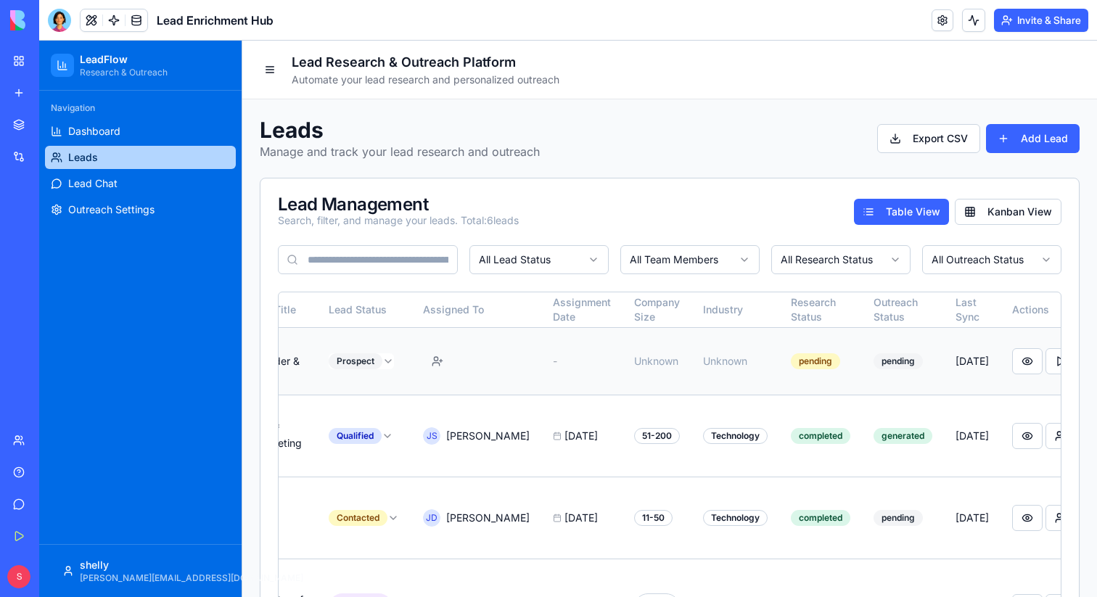
scroll to position [0, 322]
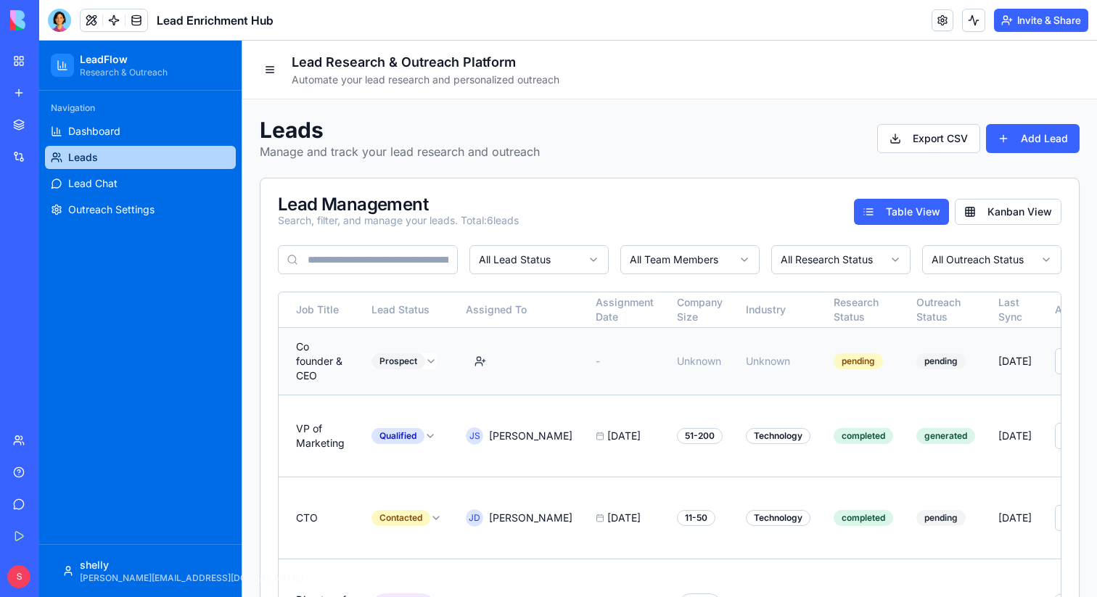
click at [485, 363] on button "button" at bounding box center [480, 361] width 29 height 26
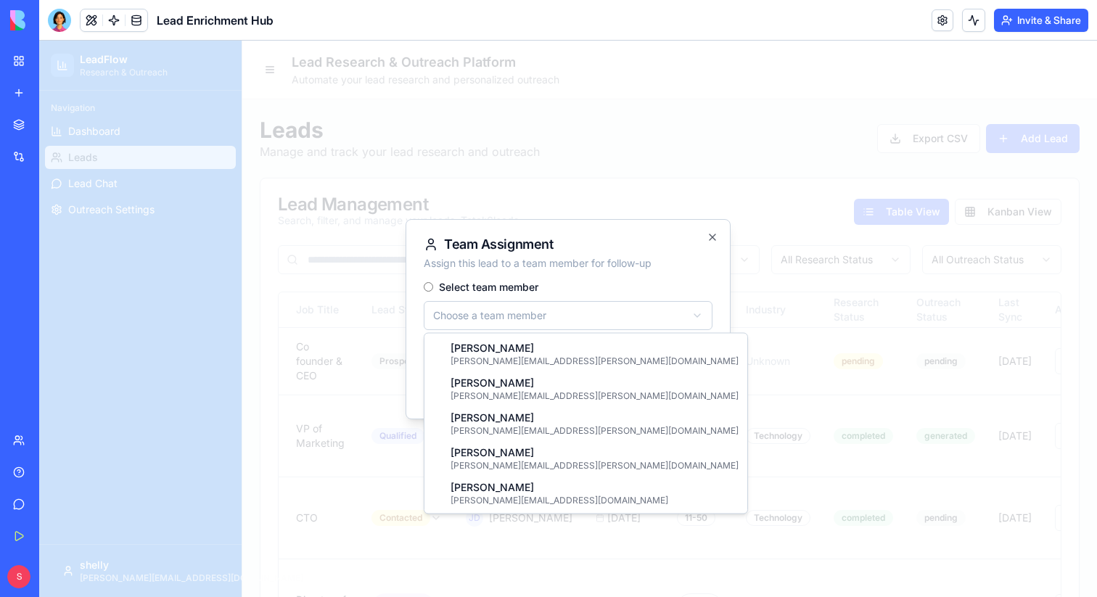
click at [489, 312] on body "LeadFlow Research & Outreach Navigation Dashboard Leads Lead Chat Outreach Sett…" at bounding box center [568, 434] width 1058 height 786
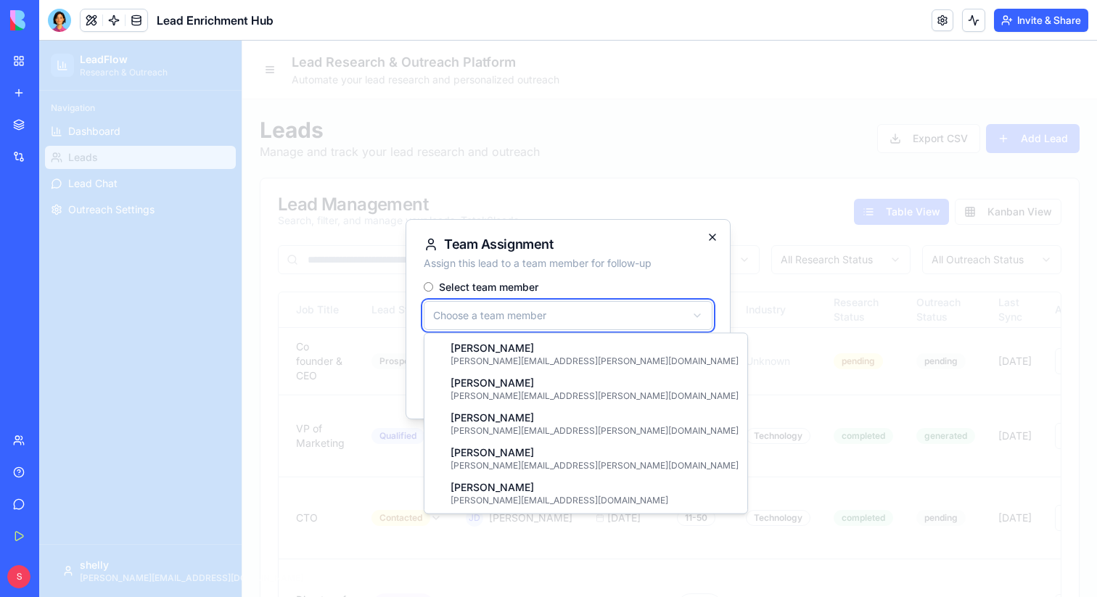
click at [711, 232] on body "LeadFlow Research & Outreach Navigation Dashboard Leads Lead Chat Outreach Sett…" at bounding box center [568, 434] width 1058 height 786
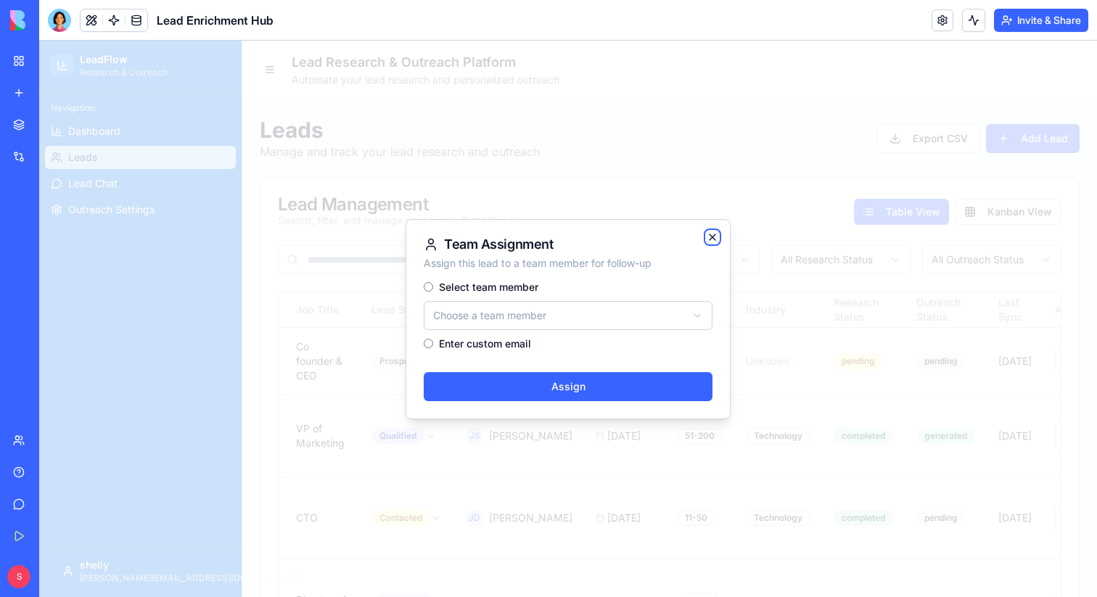
click at [709, 232] on icon "button" at bounding box center [713, 237] width 12 height 12
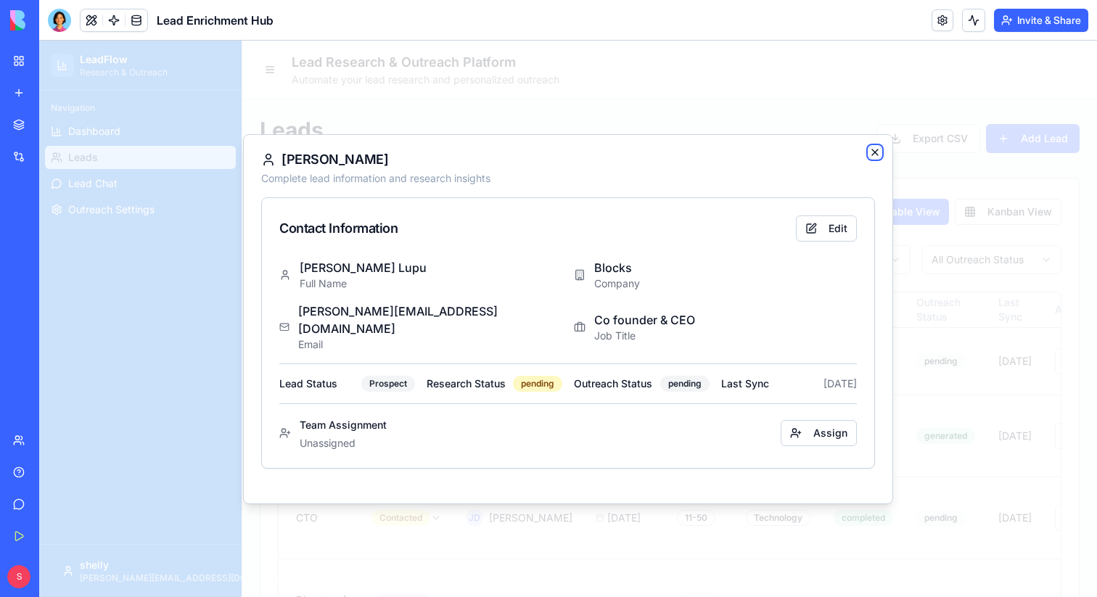
click at [877, 158] on icon "button" at bounding box center [875, 153] width 12 height 12
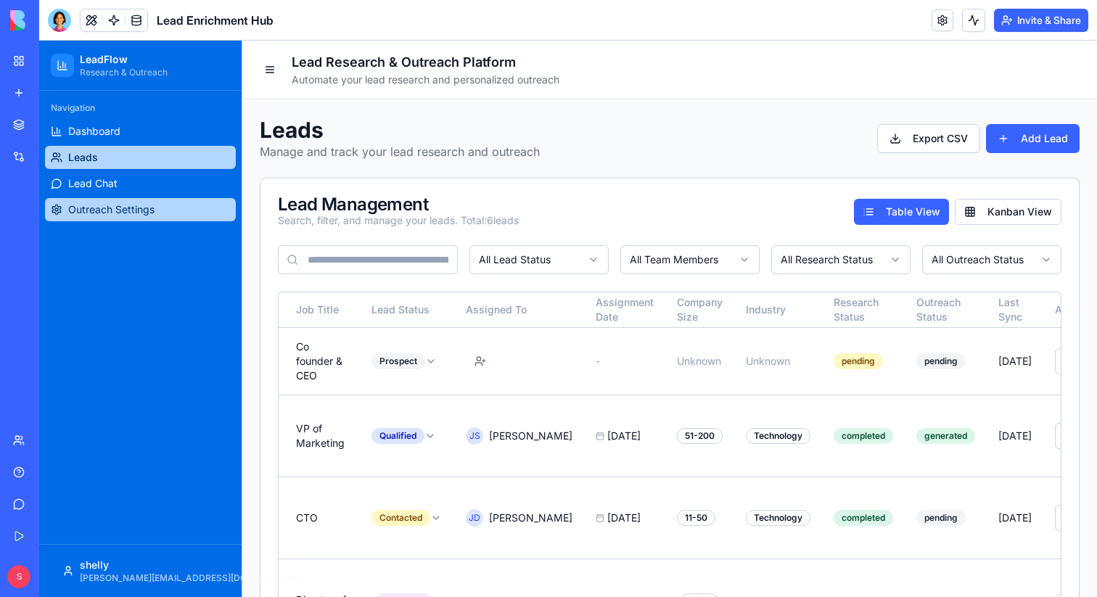
click at [95, 213] on span "Outreach Settings" at bounding box center [111, 209] width 86 height 15
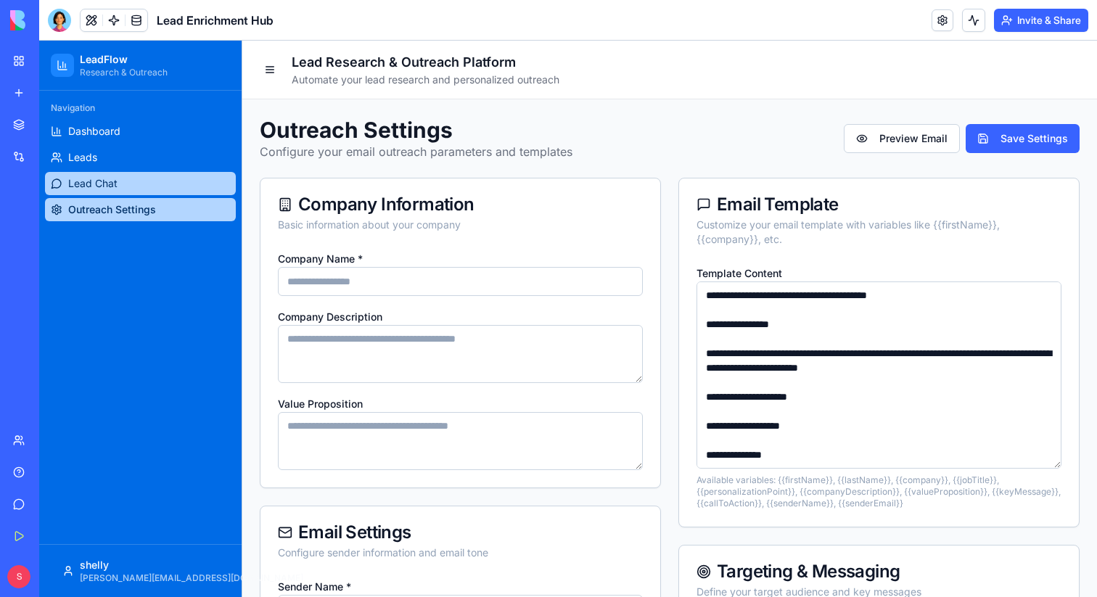
click at [114, 184] on span "Lead Chat" at bounding box center [92, 183] width 49 height 15
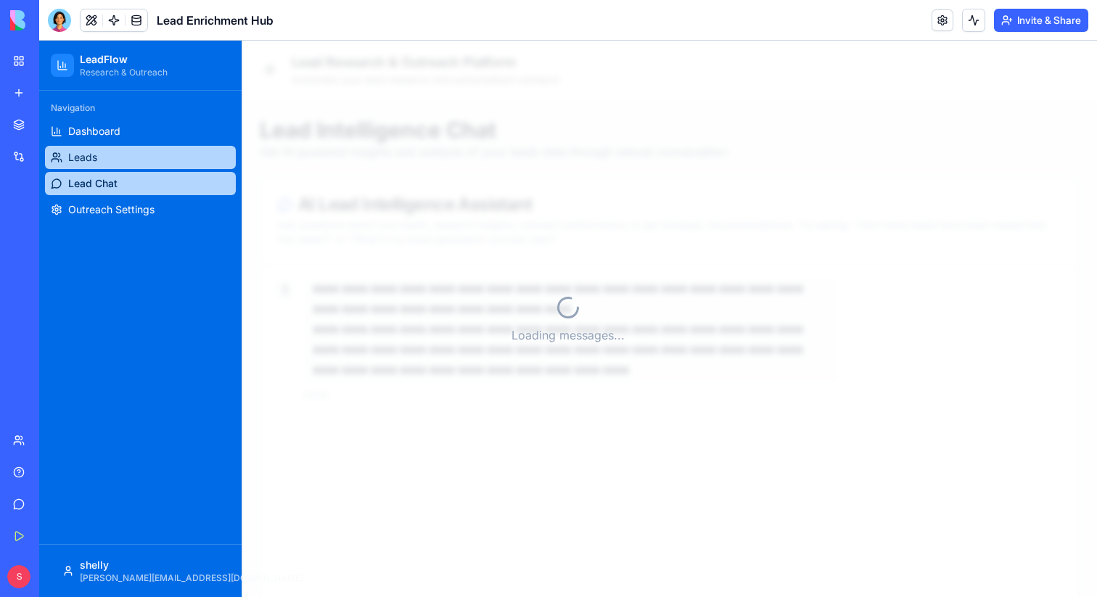
click at [90, 154] on span "Leads" at bounding box center [82, 157] width 29 height 15
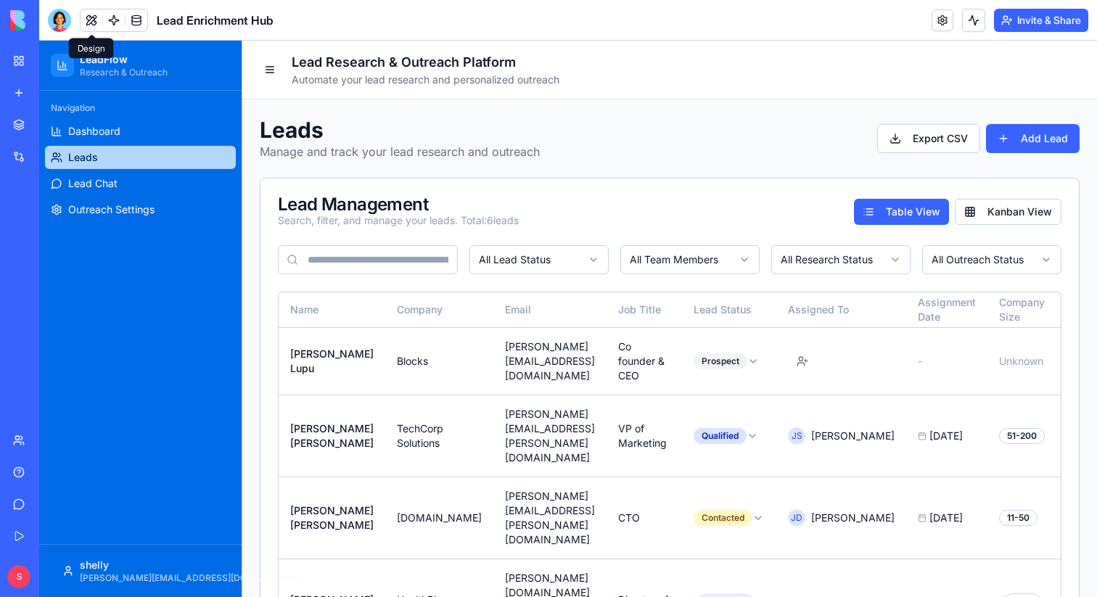
click at [92, 15] on button at bounding box center [92, 20] width 22 height 22
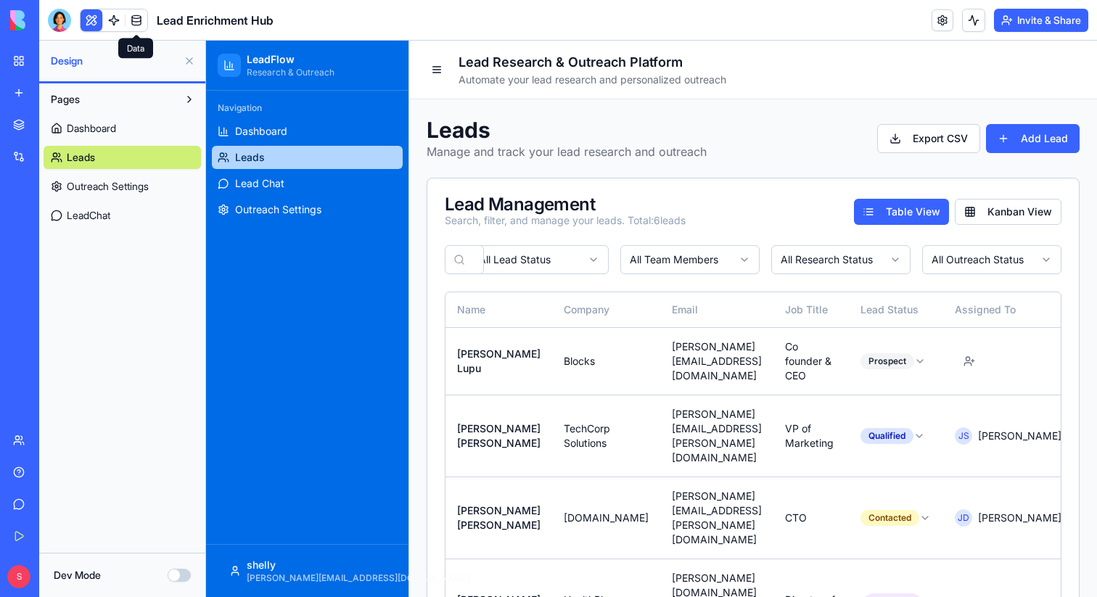
click at [133, 22] on link at bounding box center [137, 20] width 22 height 22
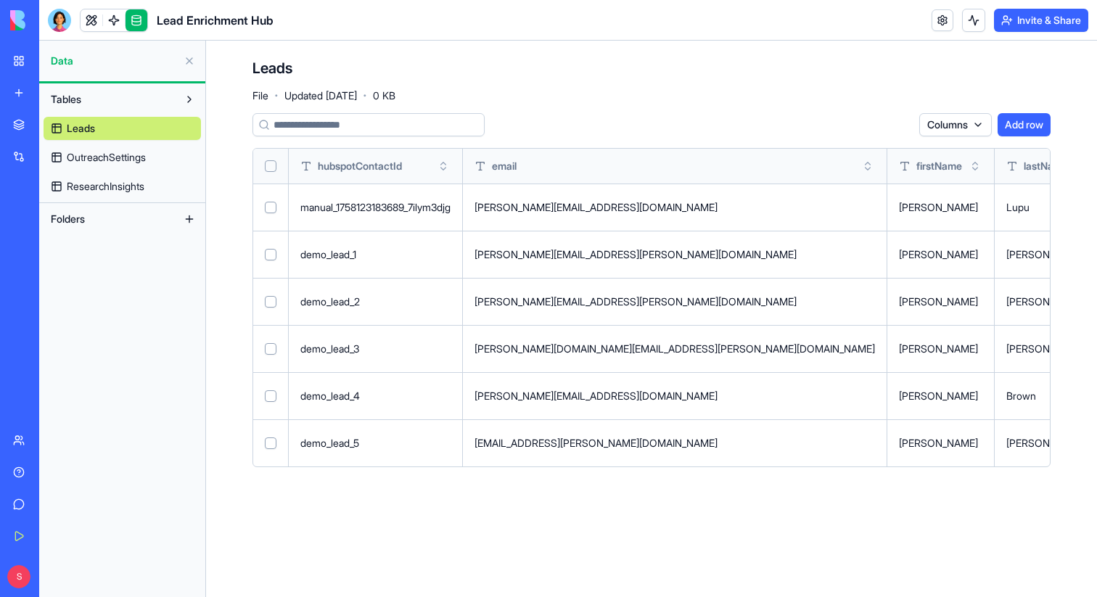
click at [126, 157] on span "OutreachSettings" at bounding box center [106, 157] width 79 height 15
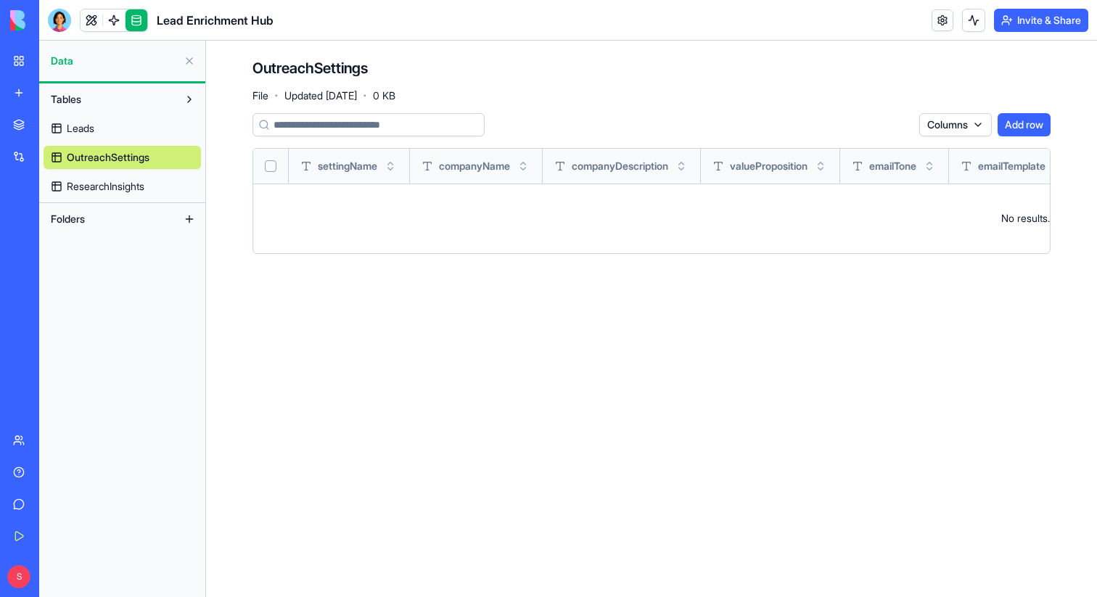
click at [104, 133] on link "Leads" at bounding box center [122, 128] width 157 height 23
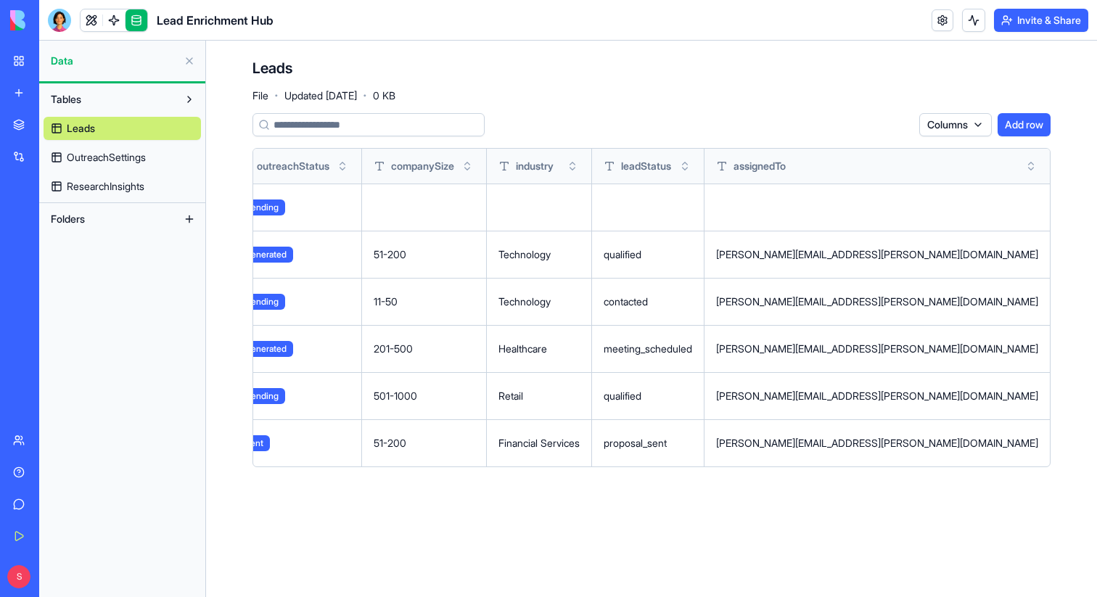
scroll to position [0, 2113]
click at [0, 0] on button at bounding box center [0, 0] width 0 height 0
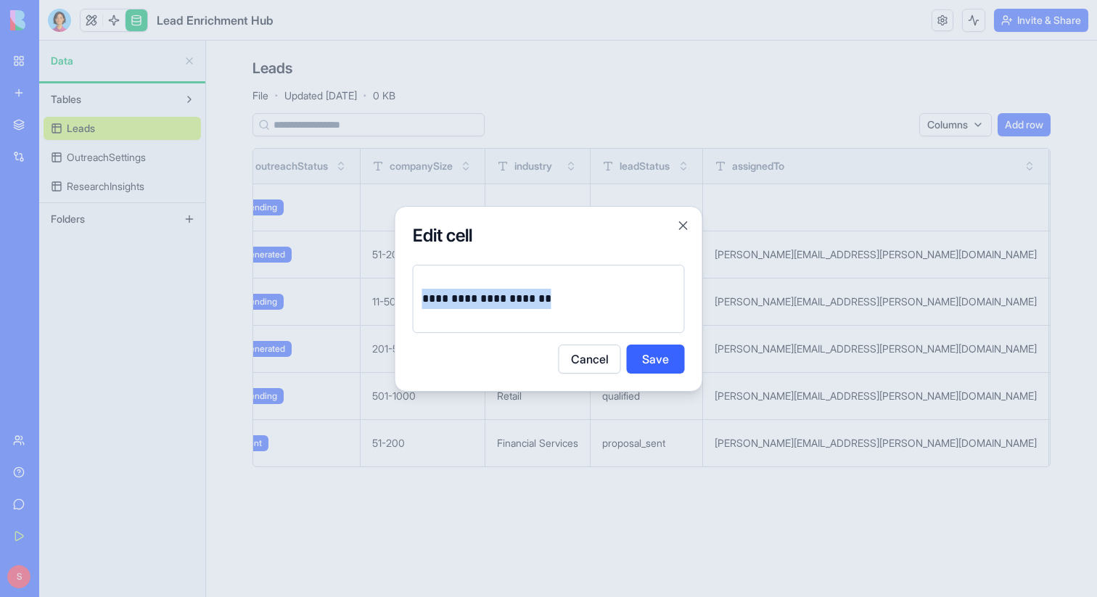
drag, startPoint x: 577, startPoint y: 300, endPoint x: 388, endPoint y: 300, distance: 188.6
click at [388, 300] on body "BETA My Workspace New app Marketplace Integrations Recent Herbal Wellness Porta…" at bounding box center [548, 298] width 1097 height 597
click at [670, 365] on button "Save" at bounding box center [656, 359] width 58 height 29
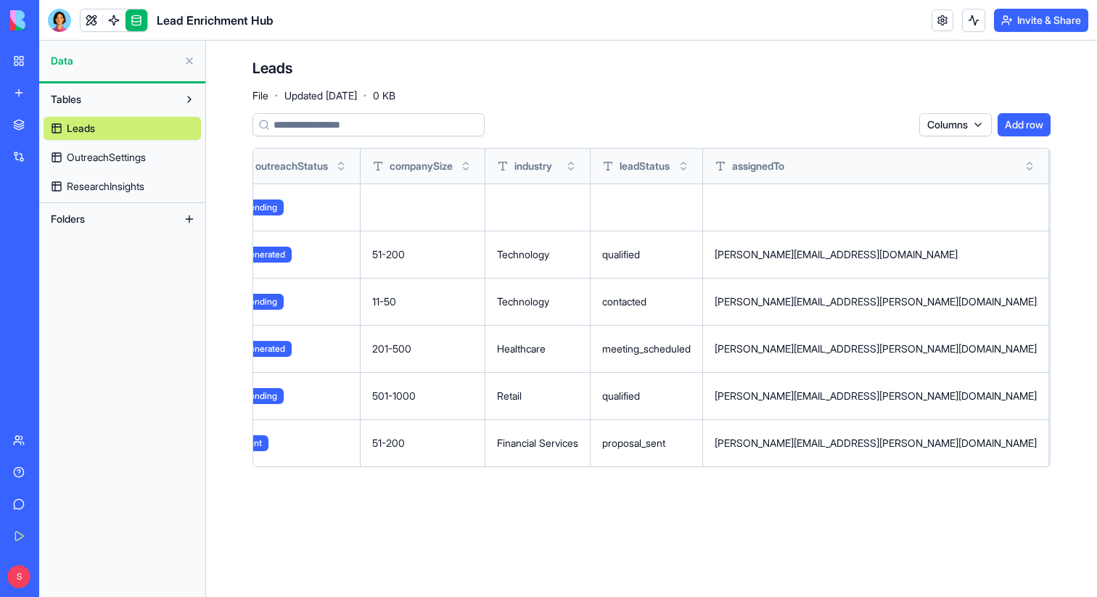
click at [0, 0] on button at bounding box center [0, 0] width 0 height 0
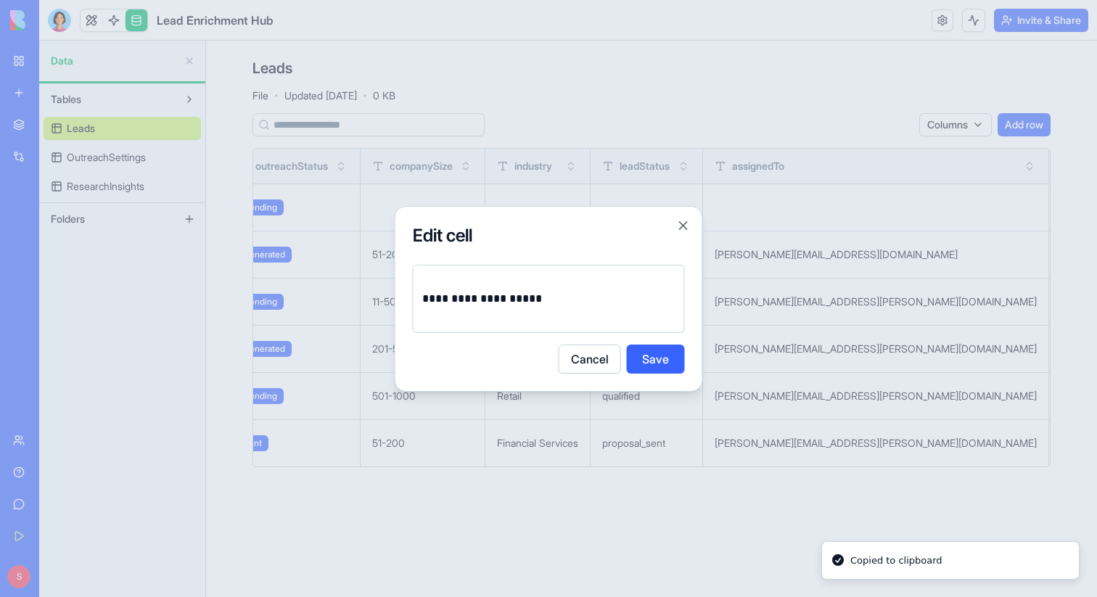
click at [575, 300] on p "**********" at bounding box center [548, 299] width 253 height 20
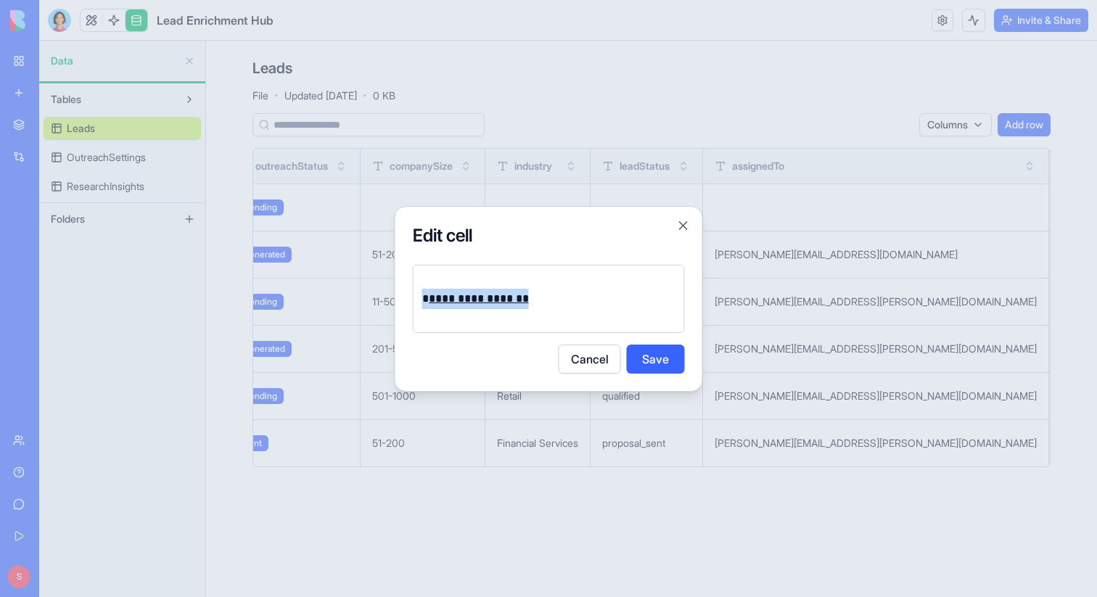
drag, startPoint x: 507, startPoint y: 297, endPoint x: 408, endPoint y: 304, distance: 98.9
click at [408, 304] on div "**********" at bounding box center [549, 299] width 308 height 186
click at [657, 365] on button "Save" at bounding box center [656, 359] width 58 height 29
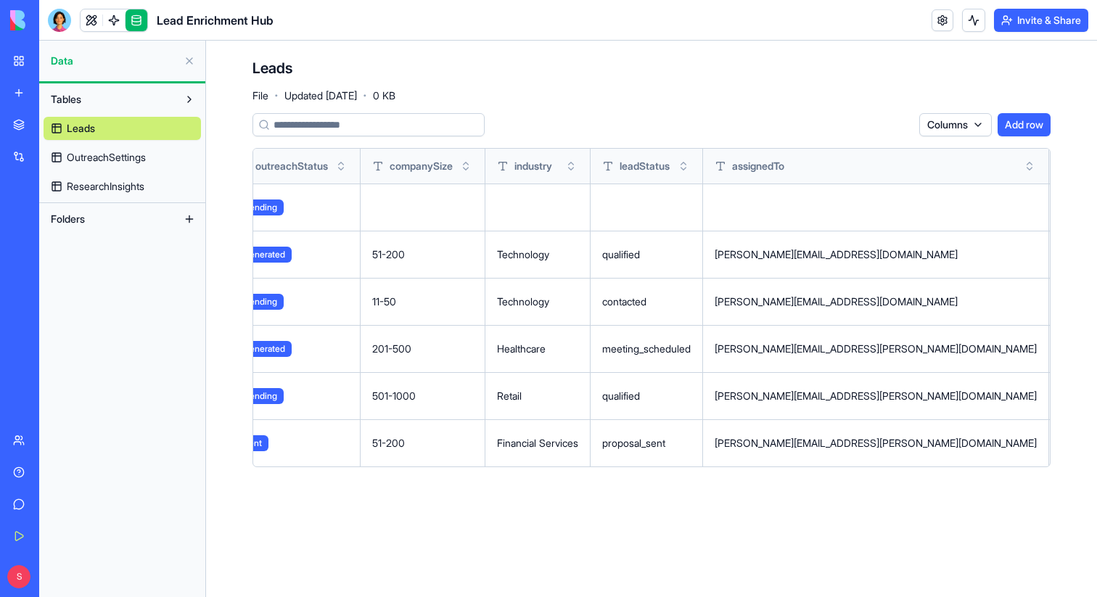
click at [0, 0] on button at bounding box center [0, 0] width 0 height 0
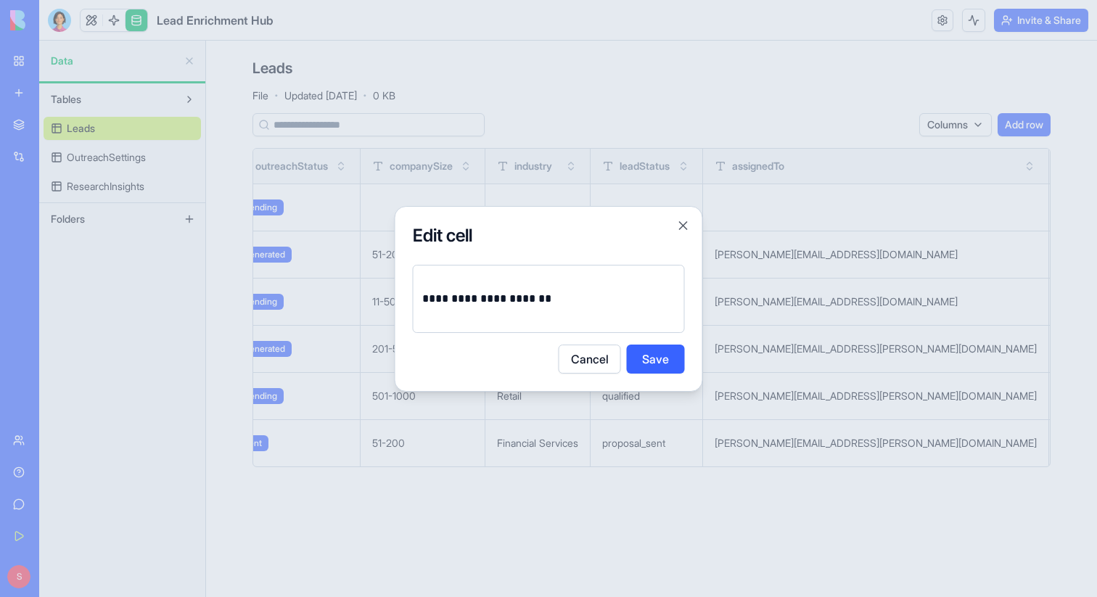
click at [583, 284] on div "**********" at bounding box center [549, 299] width 272 height 68
click at [573, 308] on div "**********" at bounding box center [549, 299] width 272 height 68
drag, startPoint x: 571, startPoint y: 304, endPoint x: 417, endPoint y: 304, distance: 153.8
click at [417, 303] on div "**********" at bounding box center [549, 299] width 272 height 68
click at [575, 354] on button "Cancel" at bounding box center [590, 359] width 62 height 29
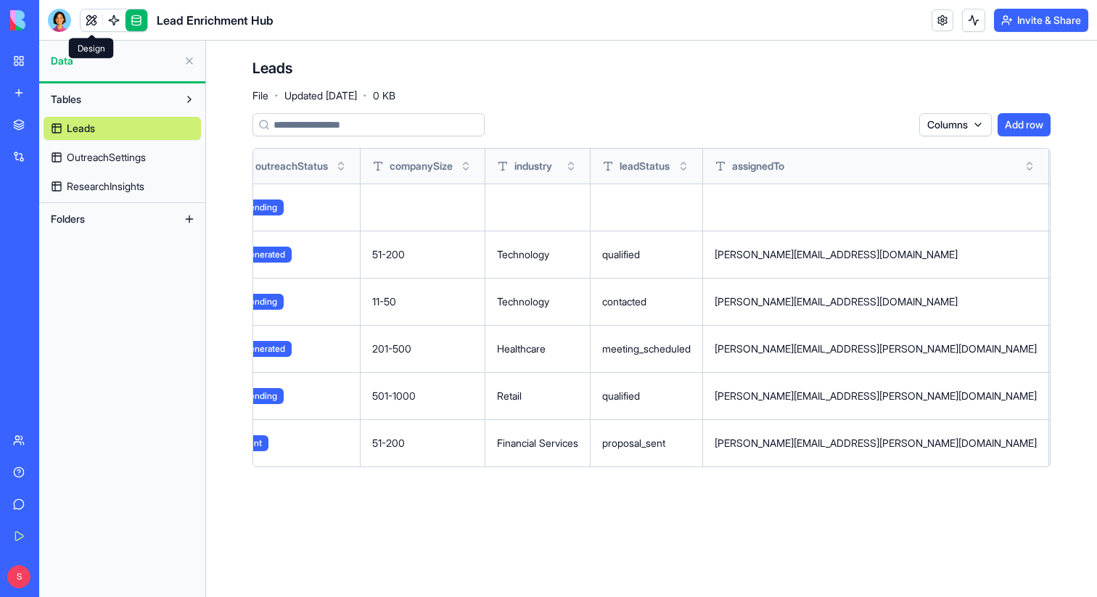
click at [86, 21] on link at bounding box center [92, 20] width 22 height 22
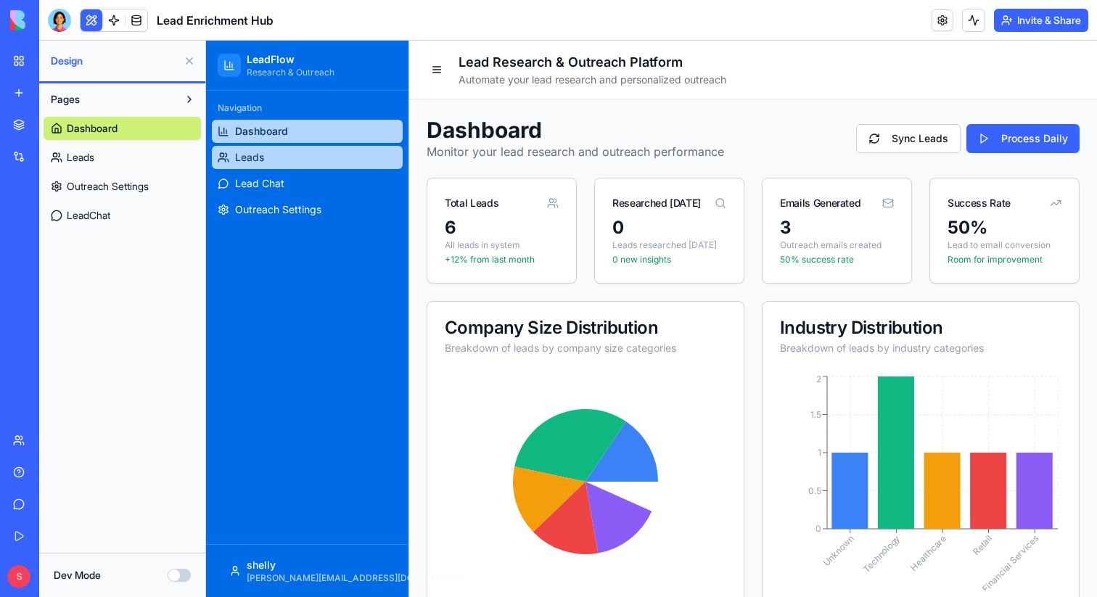
click at [246, 165] on link "Leads" at bounding box center [307, 157] width 191 height 23
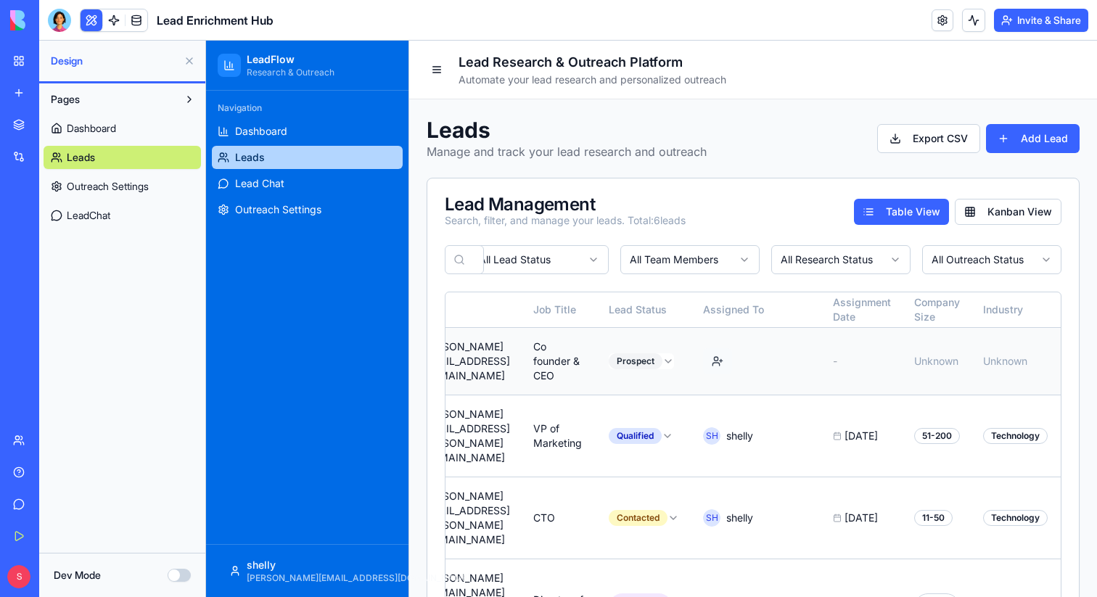
scroll to position [0, 554]
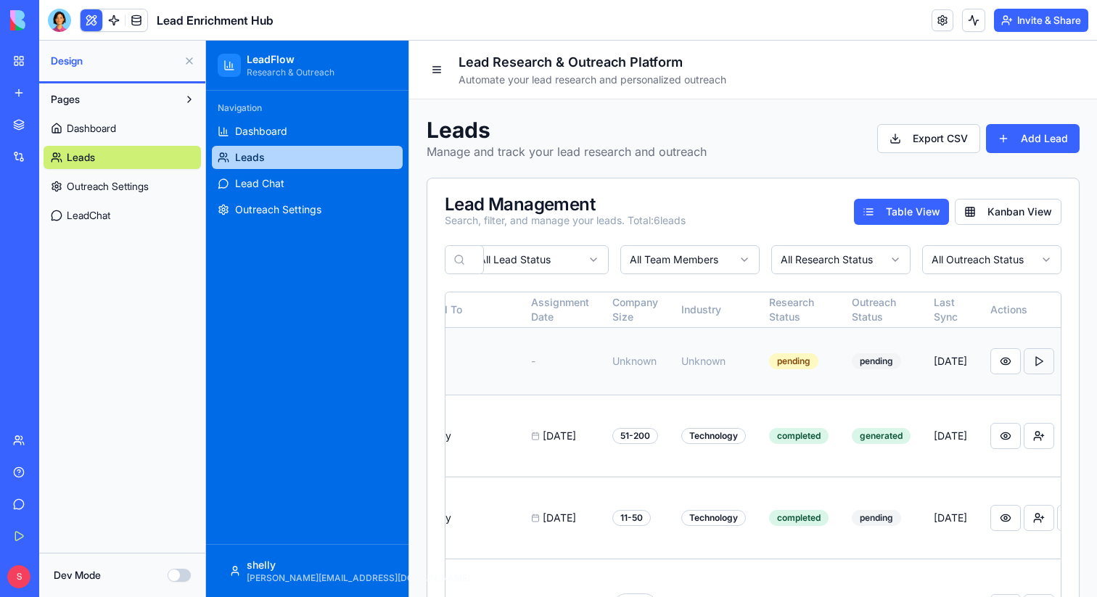
click at [1024, 366] on button at bounding box center [1039, 361] width 30 height 26
click at [1064, 509] on icon "Notifications alt+T" at bounding box center [1062, 510] width 12 height 12
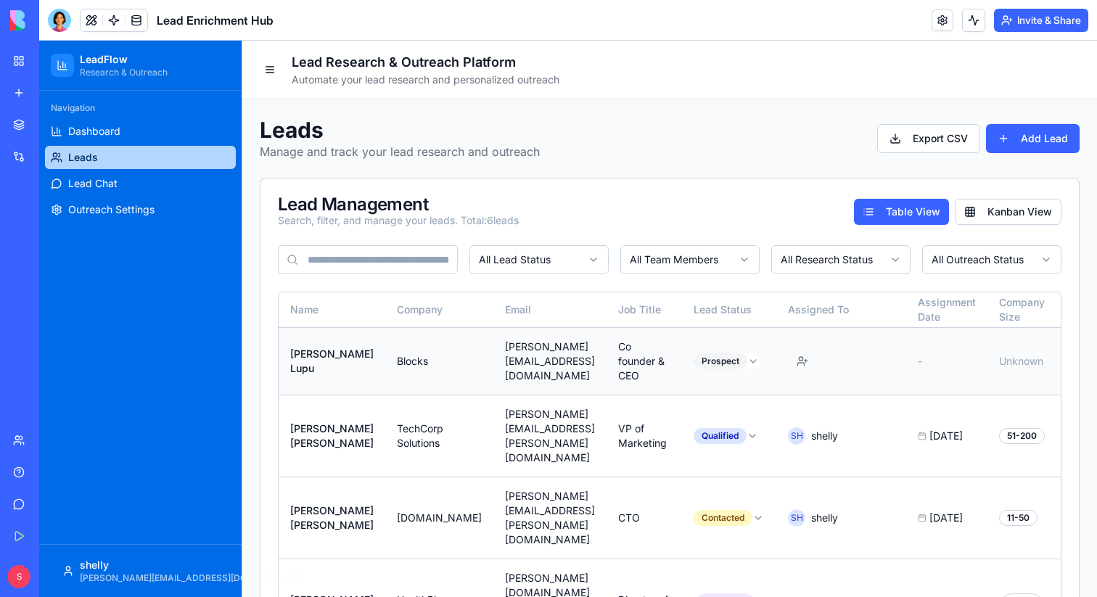
scroll to position [0, 387]
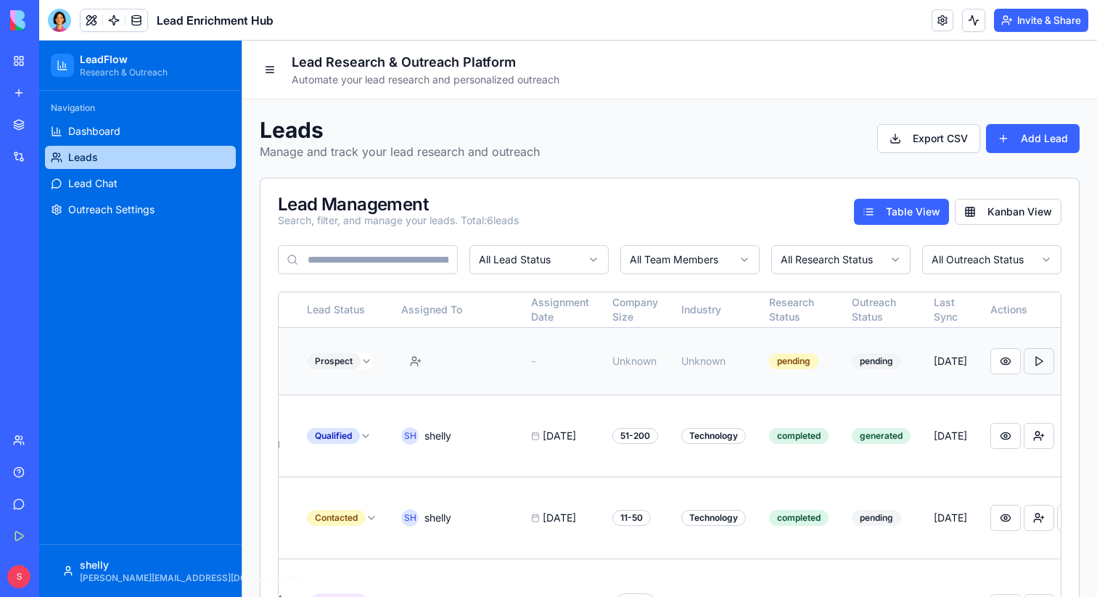
click at [1024, 368] on button at bounding box center [1039, 361] width 30 height 26
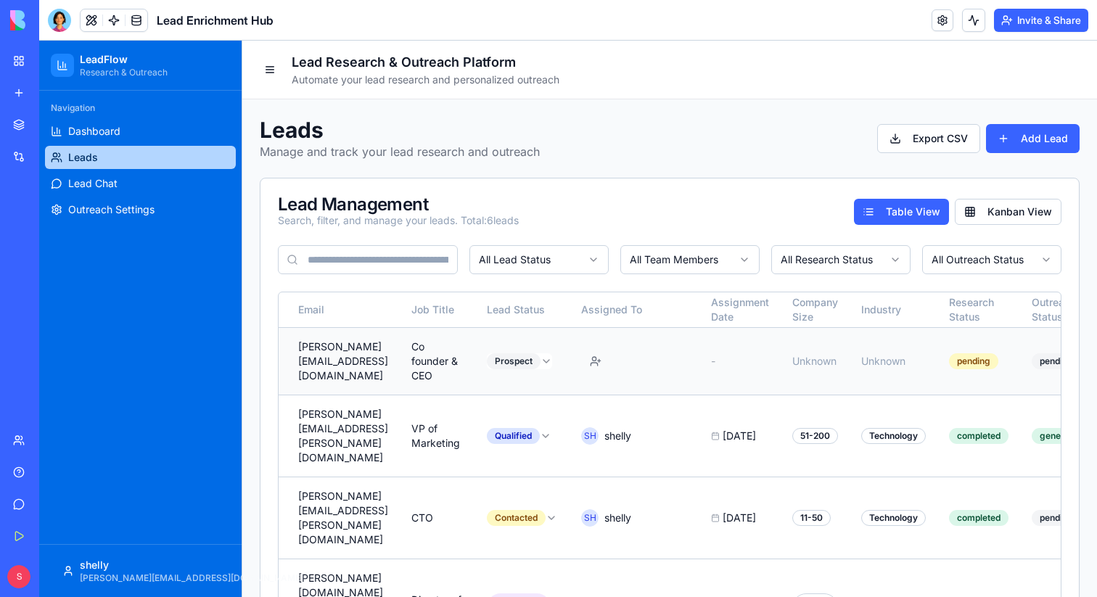
scroll to position [0, 206]
click at [605, 429] on span "shelly" at bounding box center [618, 436] width 27 height 15
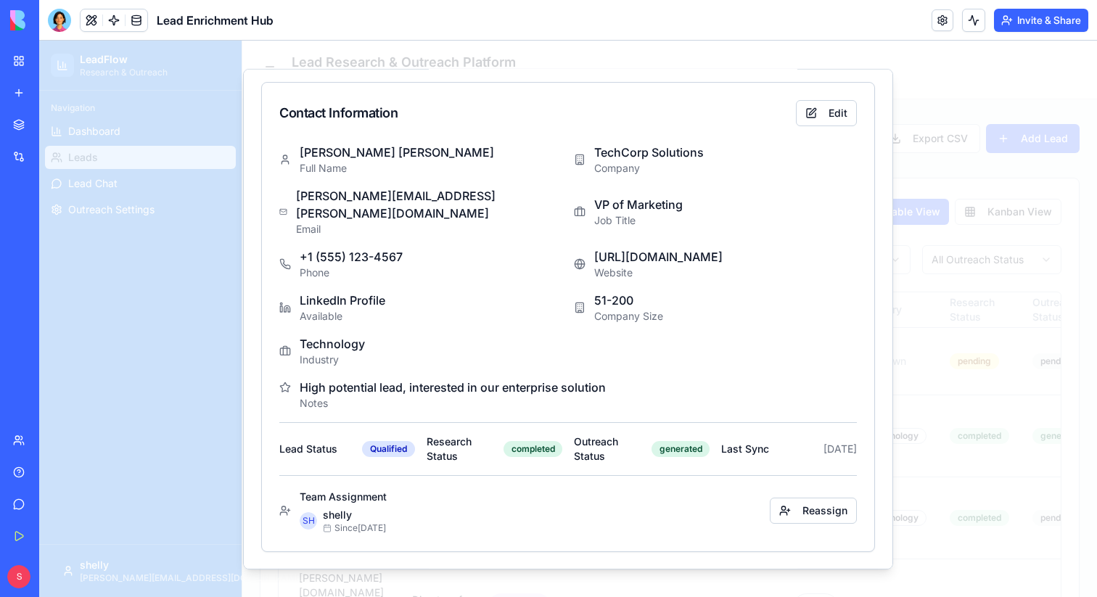
scroll to position [0, 0]
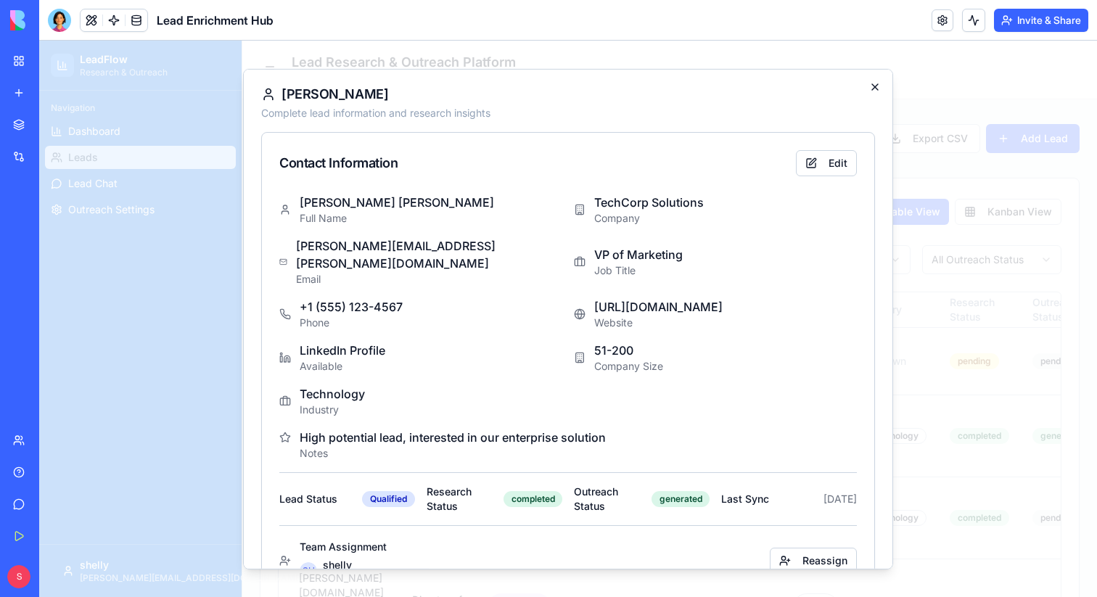
click at [876, 88] on icon "button" at bounding box center [875, 86] width 6 height 6
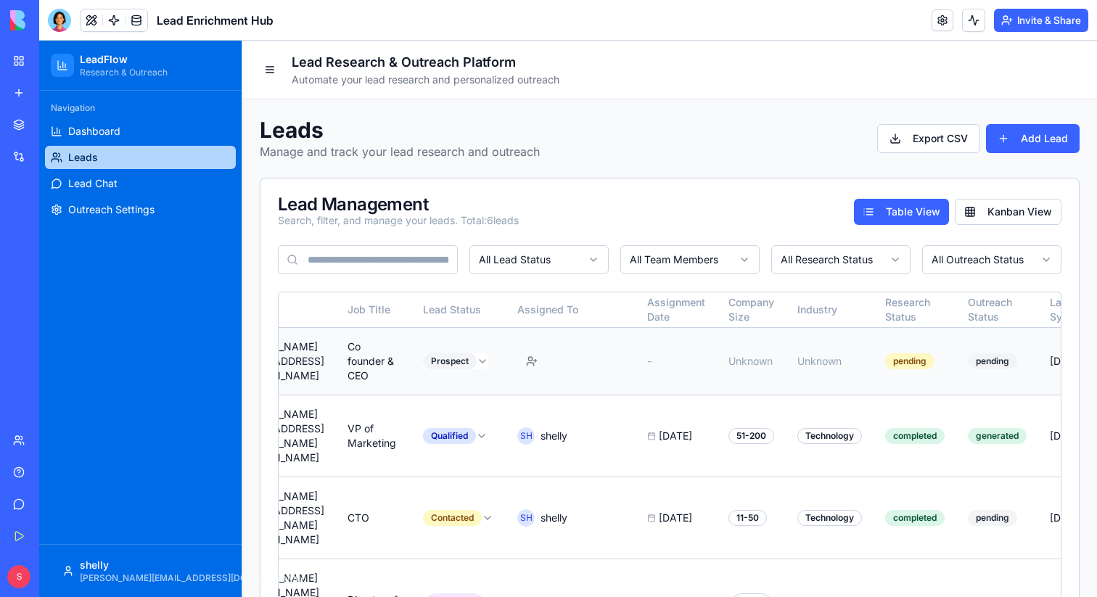
scroll to position [0, 387]
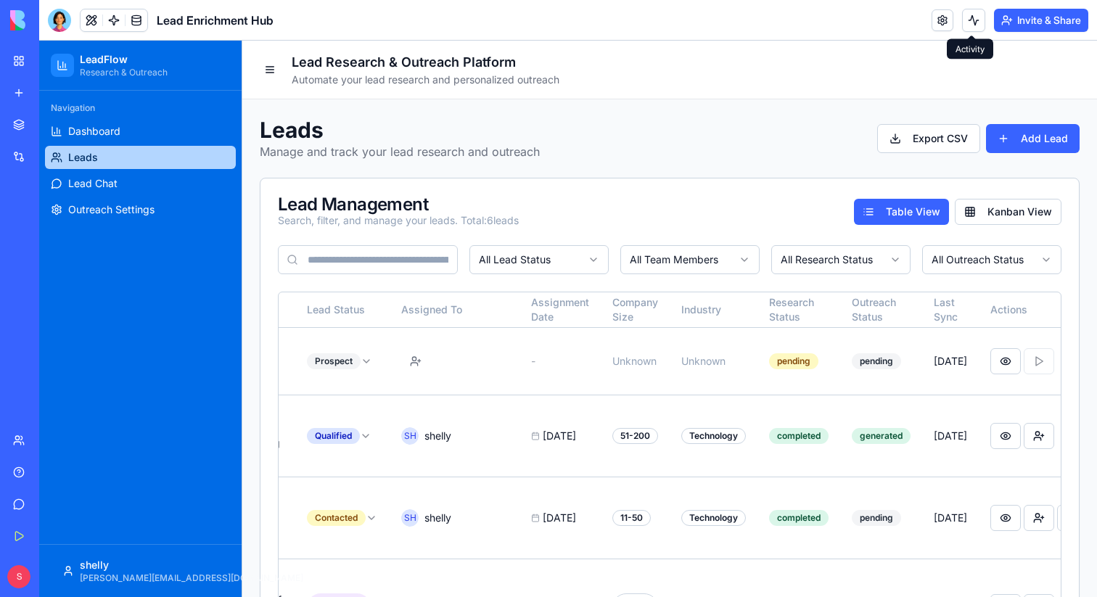
click at [973, 20] on button at bounding box center [973, 20] width 23 height 23
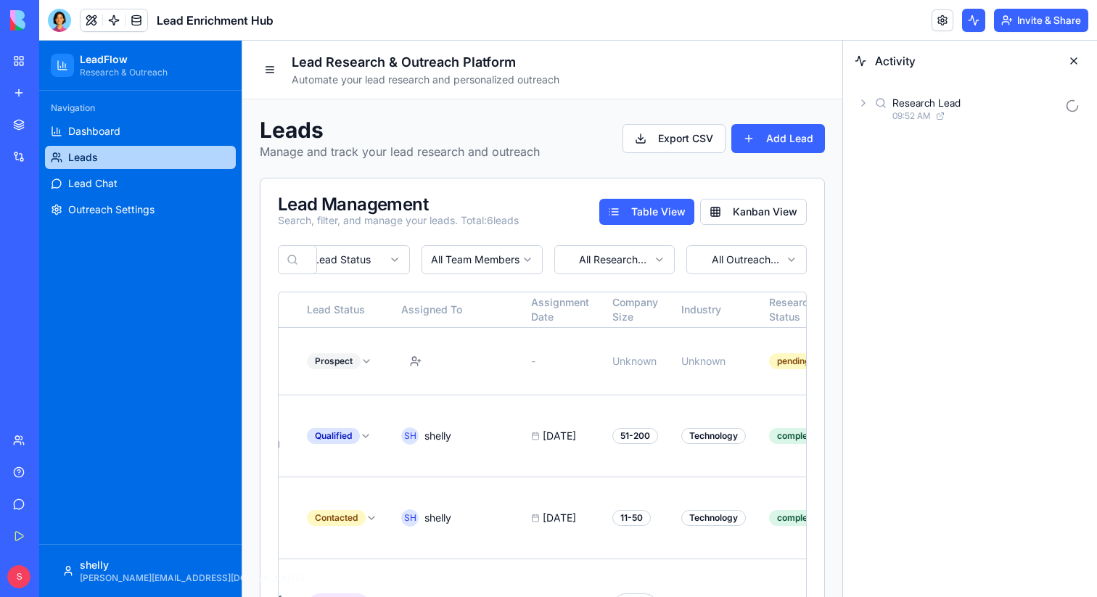
click at [1067, 59] on button at bounding box center [1073, 60] width 23 height 23
